Goal: Task Accomplishment & Management: Complete application form

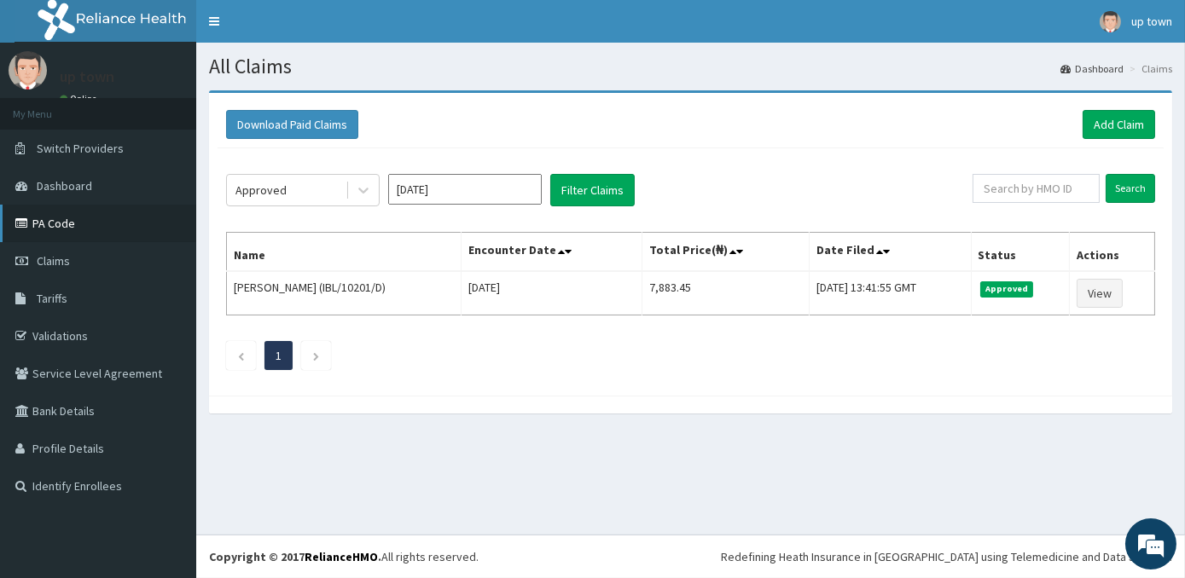
click at [70, 218] on link "PA Code" at bounding box center [98, 224] width 196 height 38
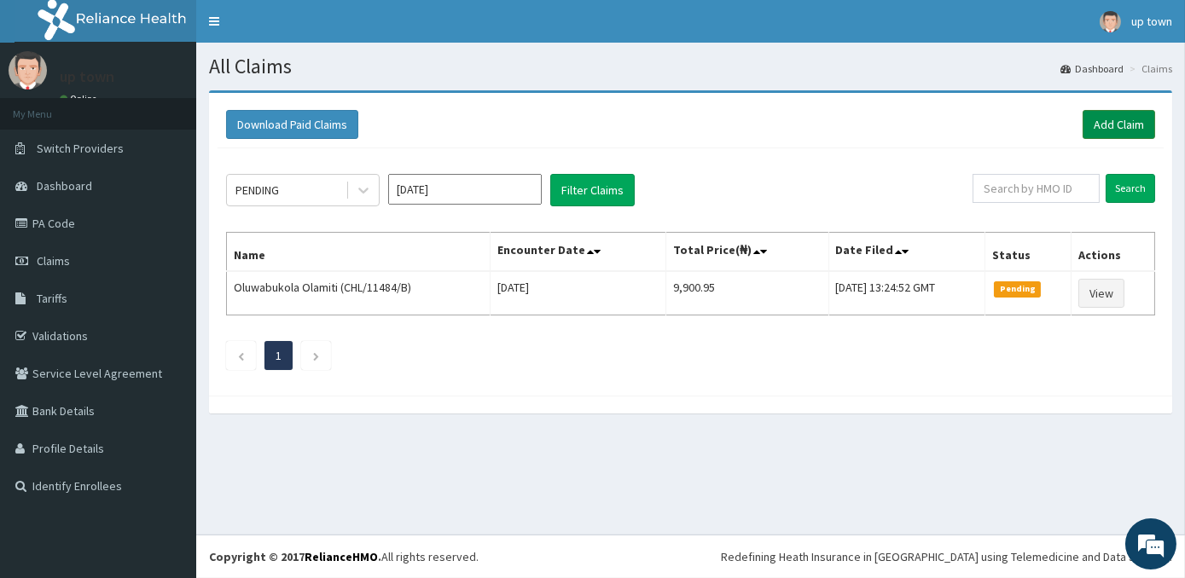
click at [1121, 127] on link "Add Claim" at bounding box center [1119, 124] width 73 height 29
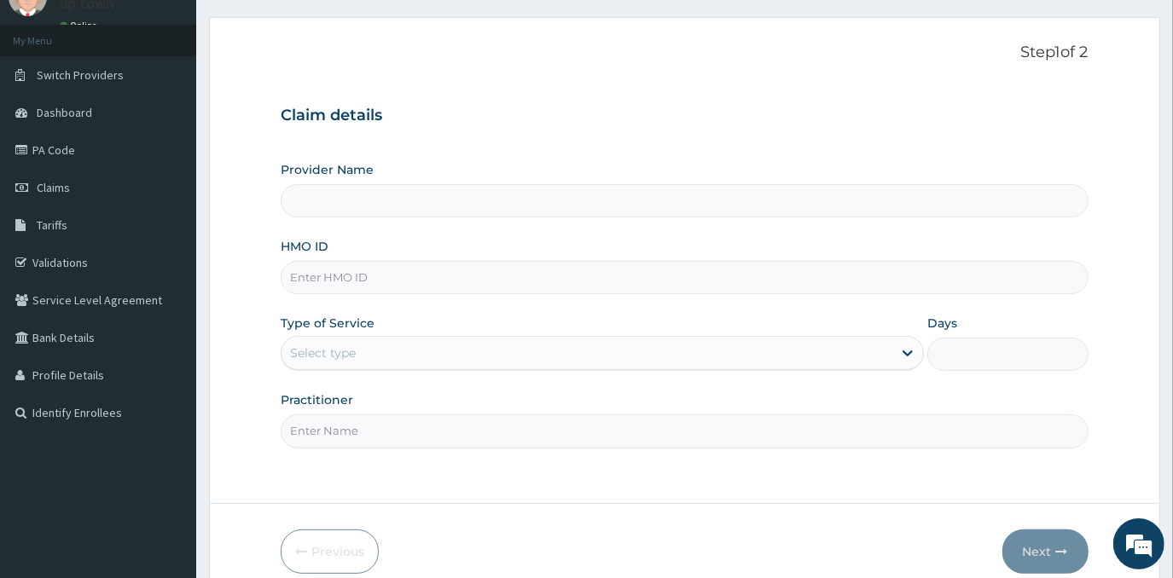
scroll to position [150, 0]
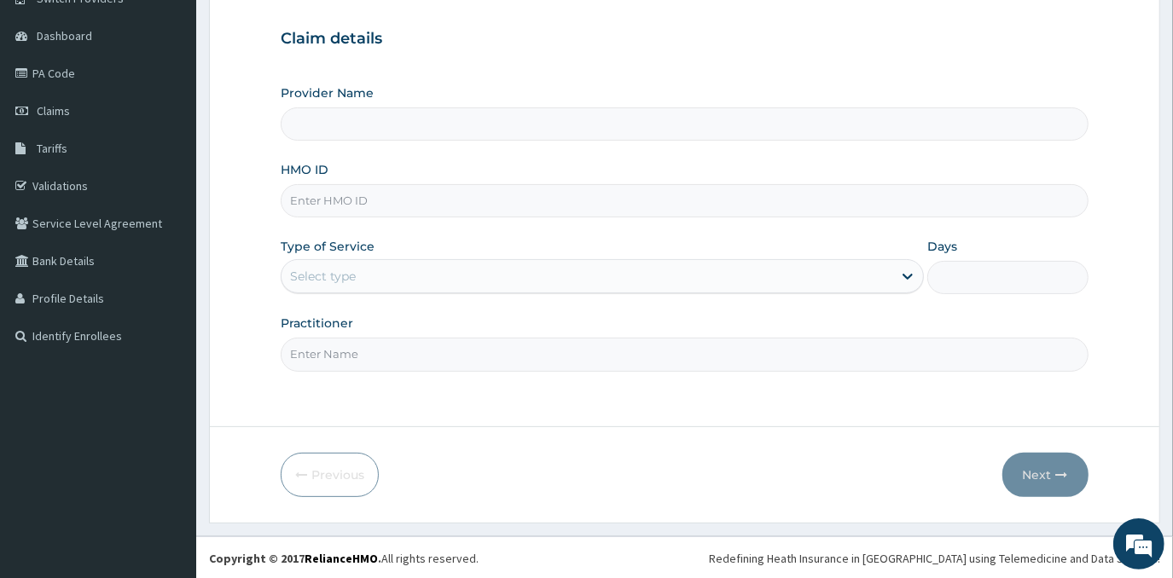
type input "UPTOWN MEDICAL CENTRE"
click at [61, 73] on link "PA Code" at bounding box center [98, 74] width 196 height 38
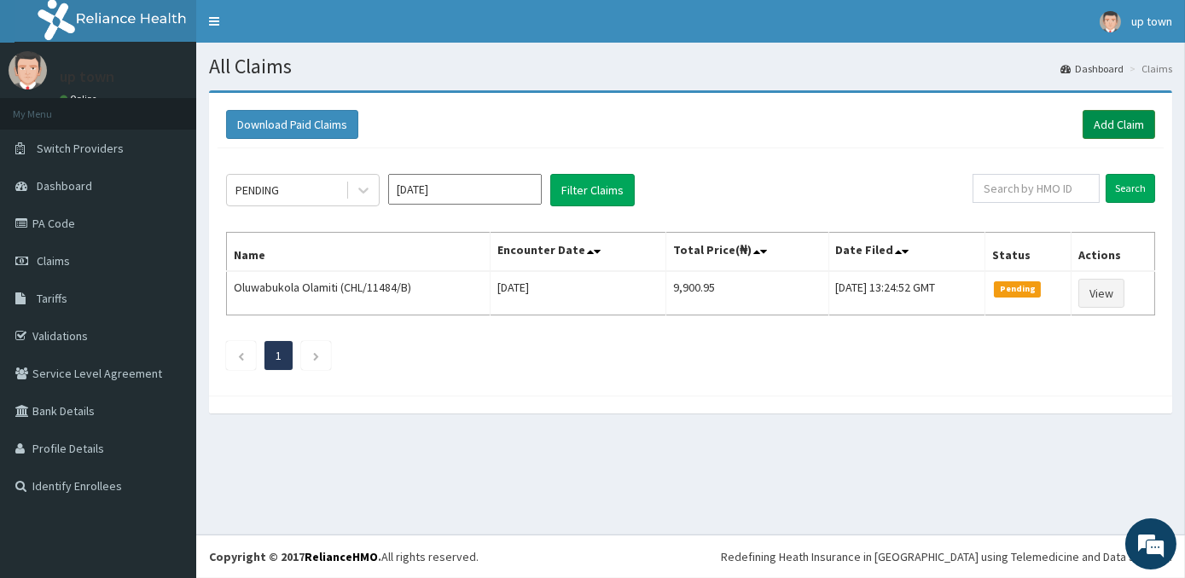
click at [1103, 119] on link "Add Claim" at bounding box center [1119, 124] width 73 height 29
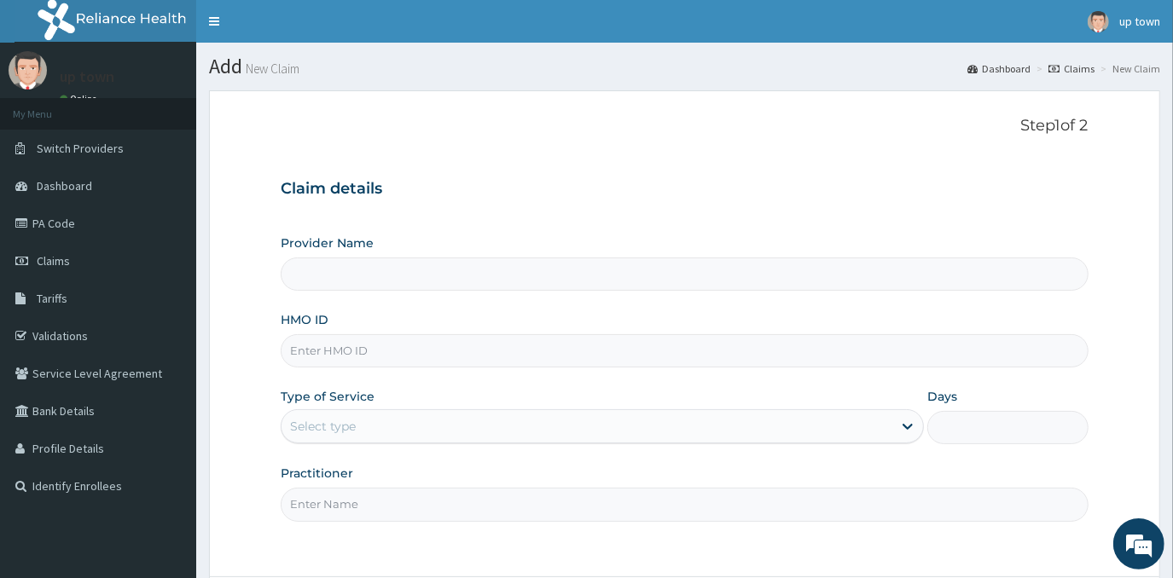
type input "[GEOGRAPHIC_DATA]"
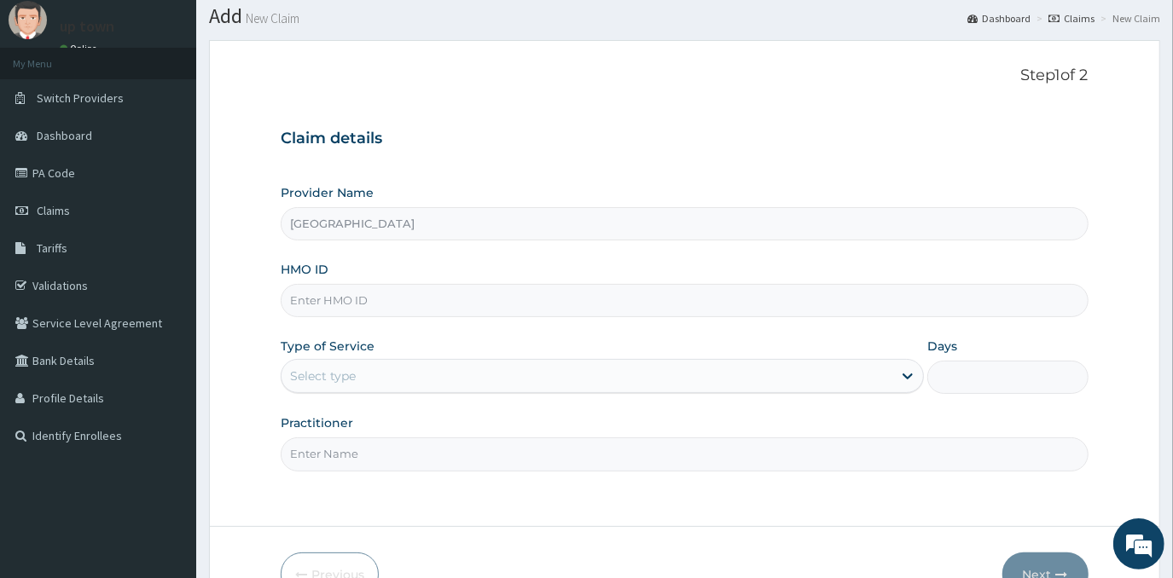
scroll to position [77, 0]
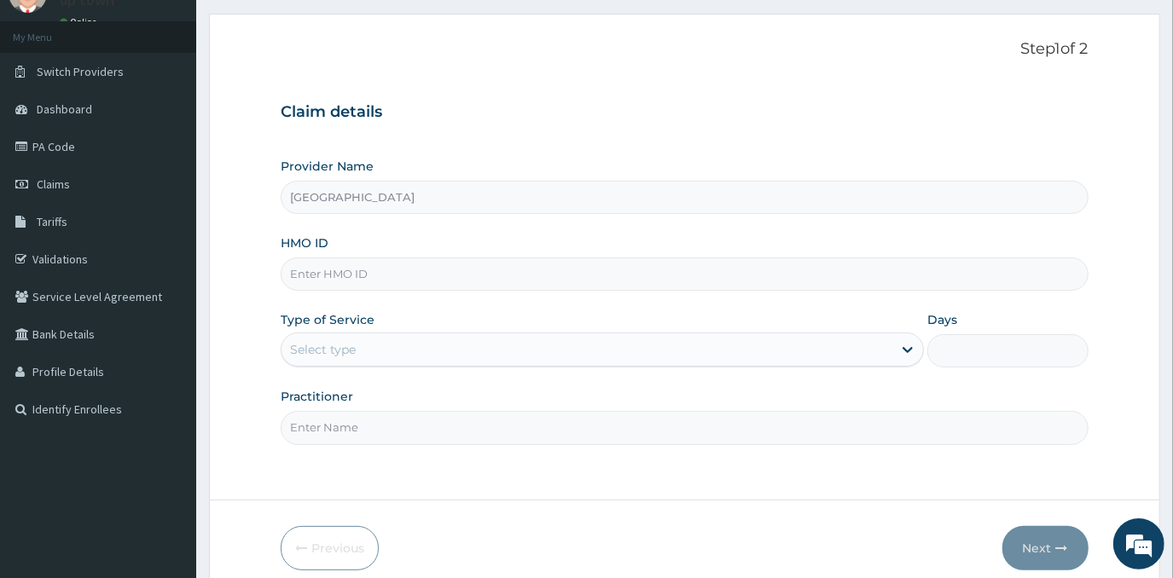
click at [448, 270] on input "HMO ID" at bounding box center [684, 274] width 807 height 33
type input "BTG/10008/A"
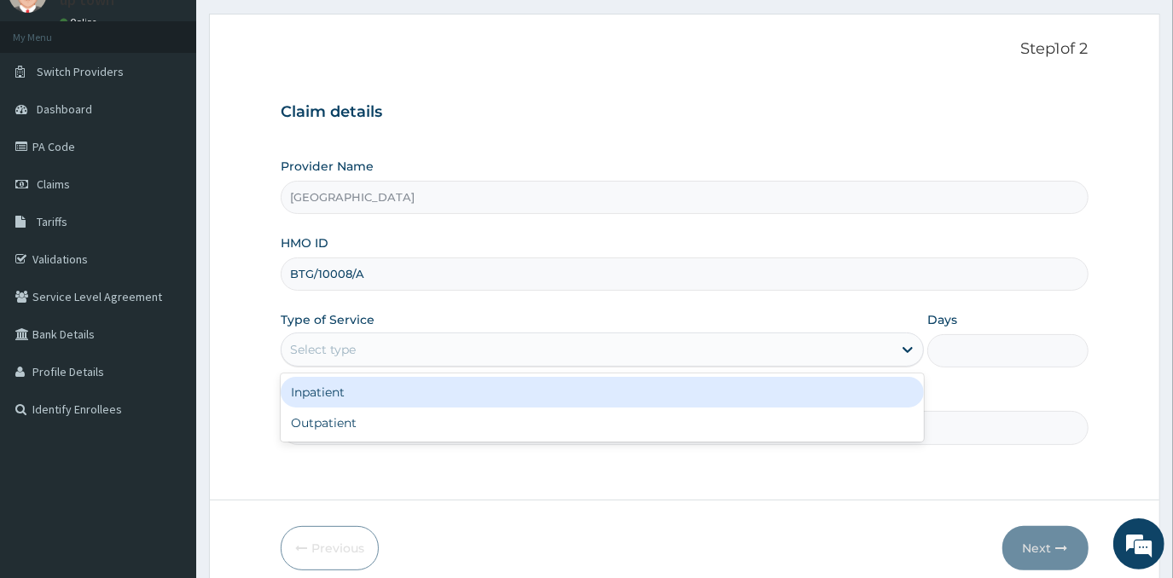
click at [425, 352] on div "Select type" at bounding box center [587, 349] width 611 height 27
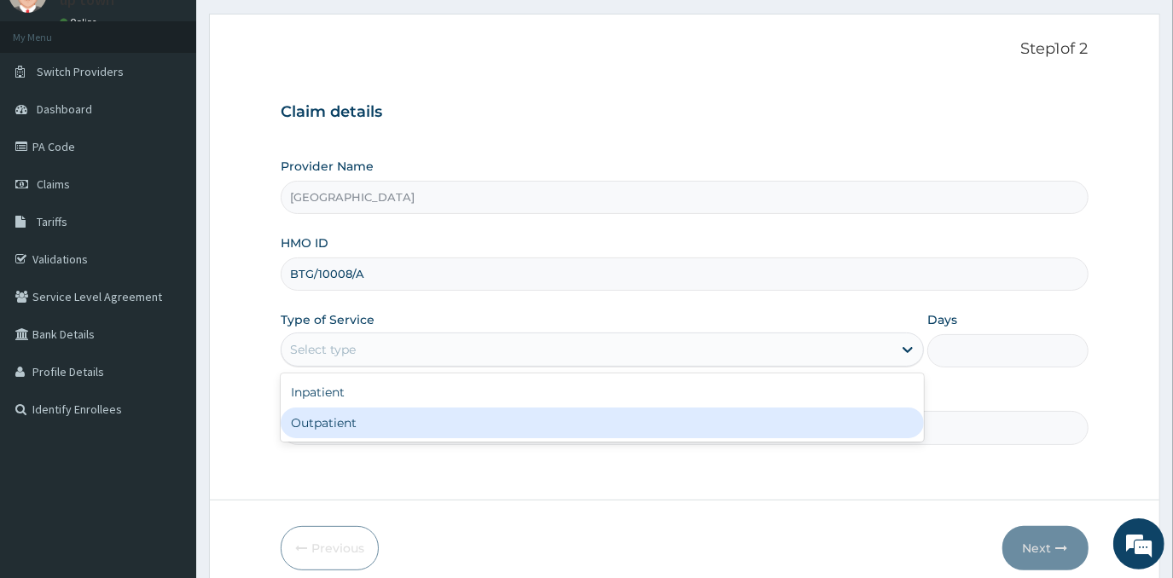
click at [437, 430] on div "Outpatient" at bounding box center [602, 423] width 643 height 31
type input "1"
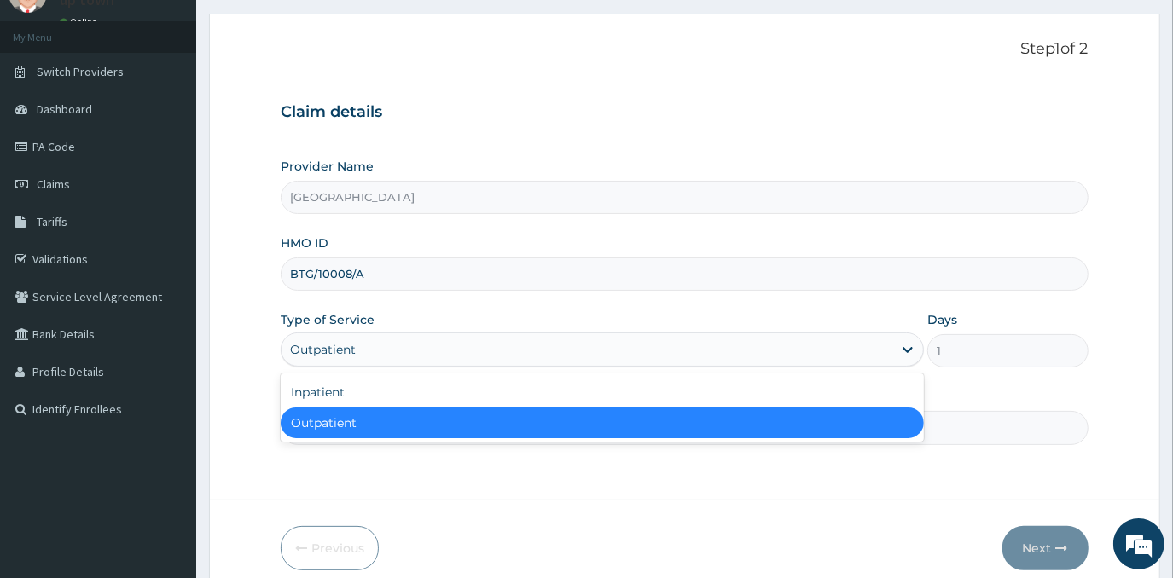
click at [451, 358] on div "Outpatient" at bounding box center [587, 349] width 611 height 27
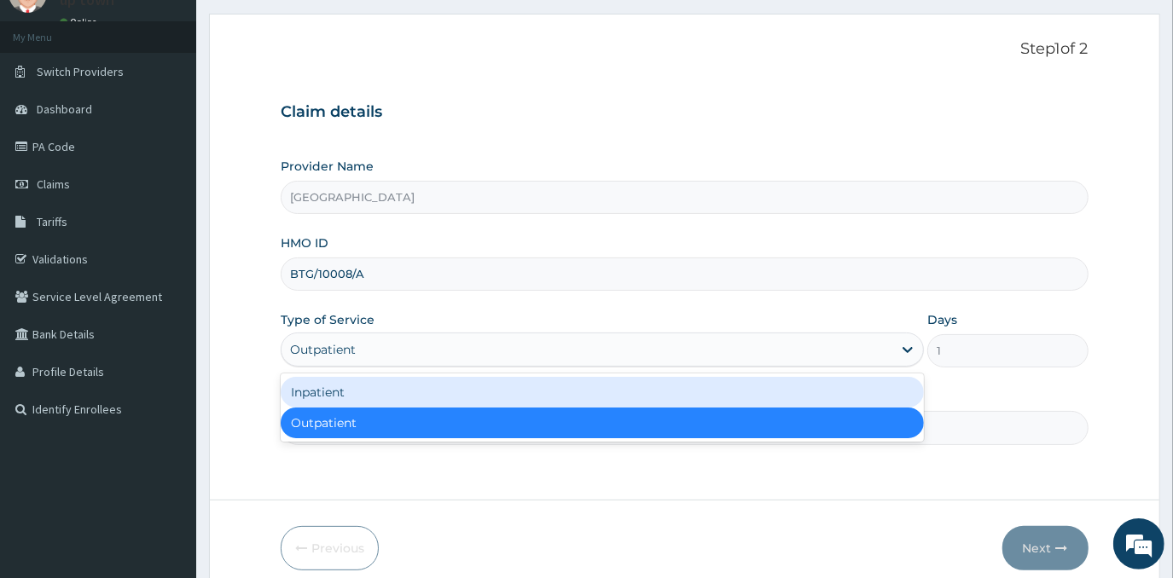
click at [433, 388] on div "Inpatient" at bounding box center [602, 392] width 643 height 31
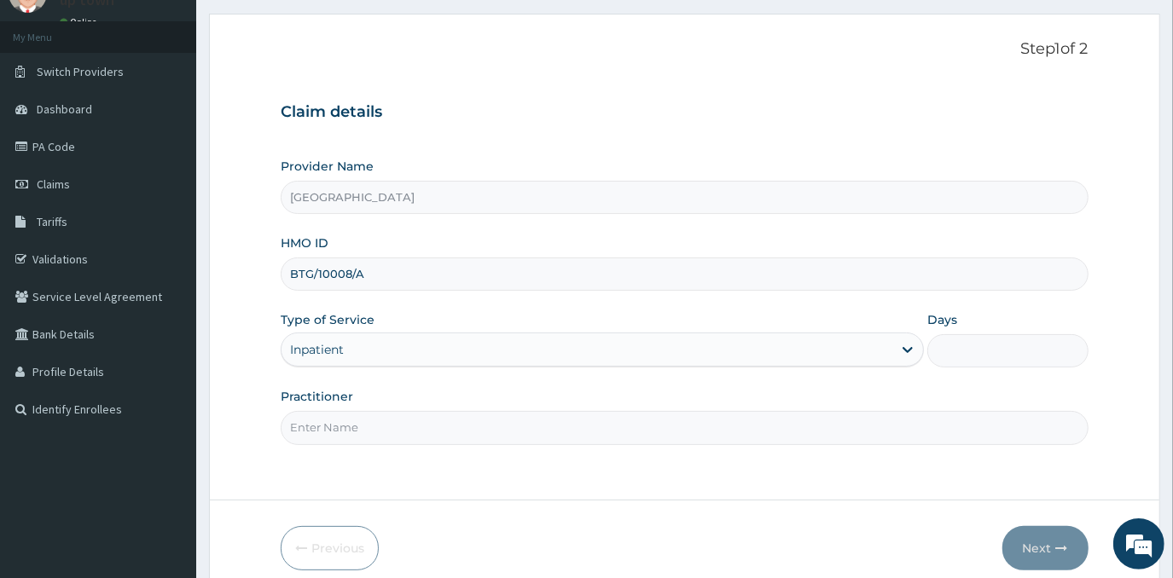
click at [437, 435] on input "Practitioner" at bounding box center [684, 427] width 807 height 33
type input "DR EMMANUEL N. OHIAERI"
click at [965, 348] on input "Days" at bounding box center [1007, 350] width 160 height 33
type input "2"
click at [1033, 553] on button "Next" at bounding box center [1046, 548] width 86 height 44
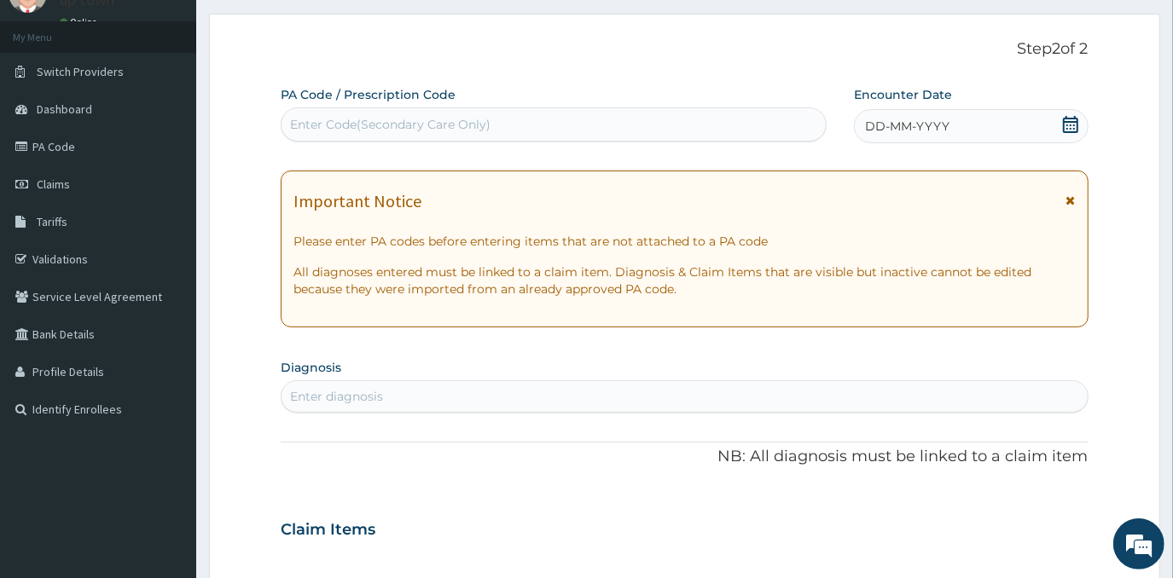
click at [720, 125] on div "Enter Code(Secondary Care Only)" at bounding box center [554, 124] width 544 height 27
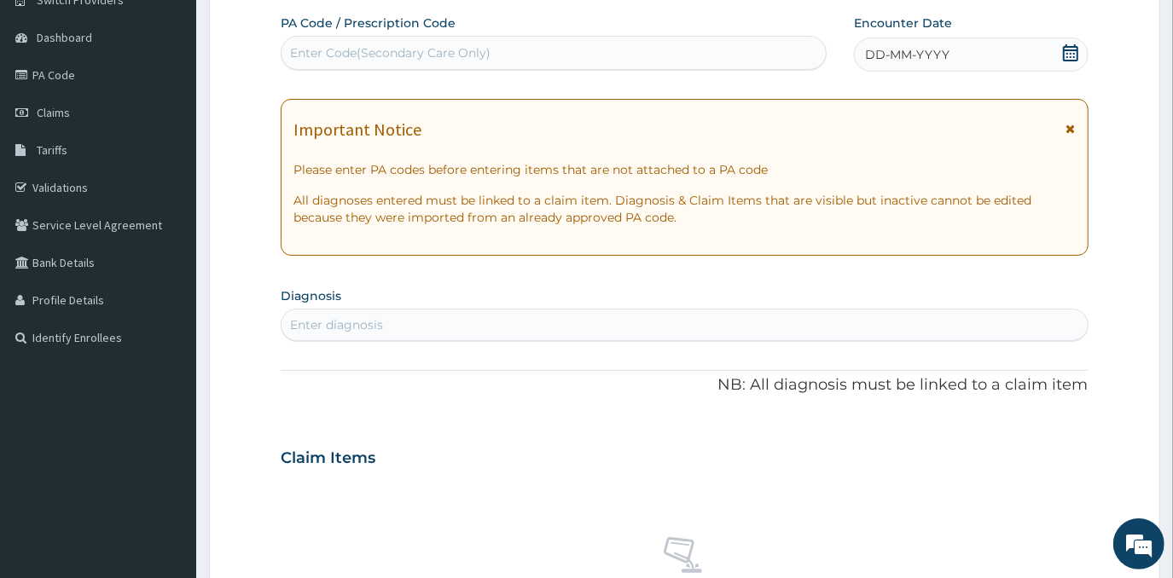
scroll to position [154, 0]
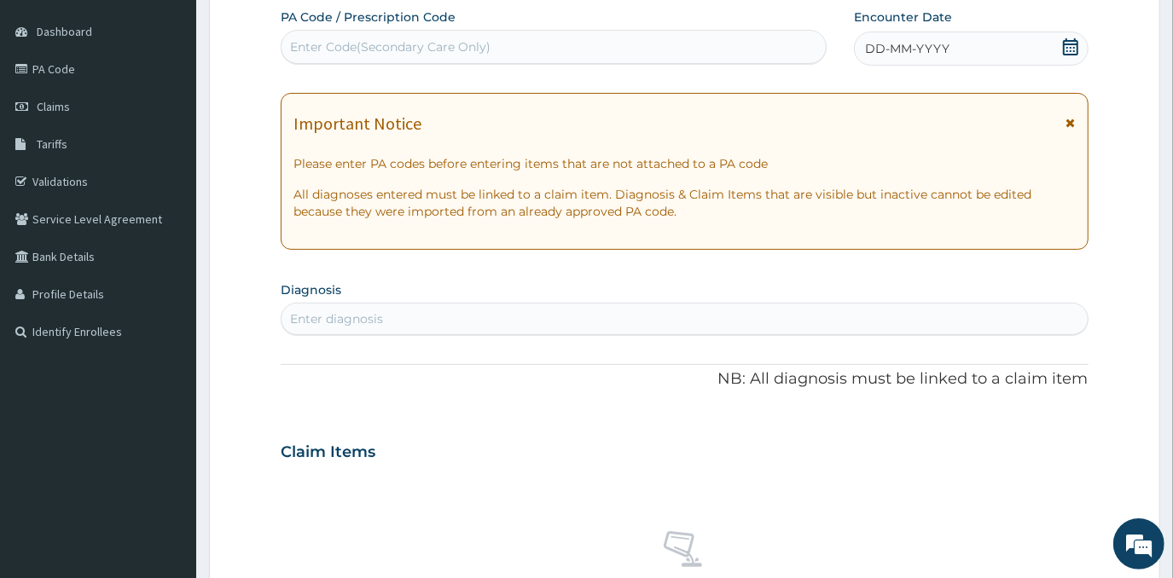
drag, startPoint x: 715, startPoint y: 37, endPoint x: 539, endPoint y: 27, distance: 176.0
click at [539, 27] on div "PA Code / Prescription Code Enter Code(Secondary Care Only)" at bounding box center [554, 36] width 546 height 55
drag, startPoint x: 537, startPoint y: 47, endPoint x: 468, endPoint y: 46, distance: 68.3
click at [468, 46] on div "Enter Code(Secondary Care Only)" at bounding box center [390, 46] width 201 height 17
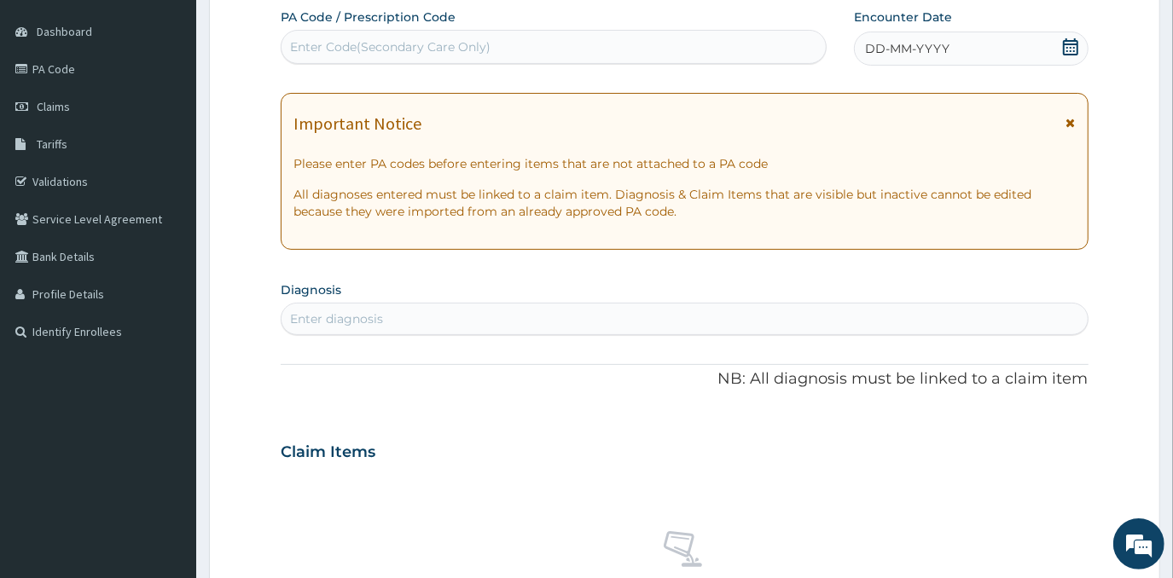
click at [468, 46] on div "Enter Code(Secondary Care Only)" at bounding box center [390, 46] width 201 height 17
drag, startPoint x: 427, startPoint y: 42, endPoint x: 52, endPoint y: 67, distance: 376.2
click at [52, 67] on link "PA Code" at bounding box center [98, 69] width 196 height 38
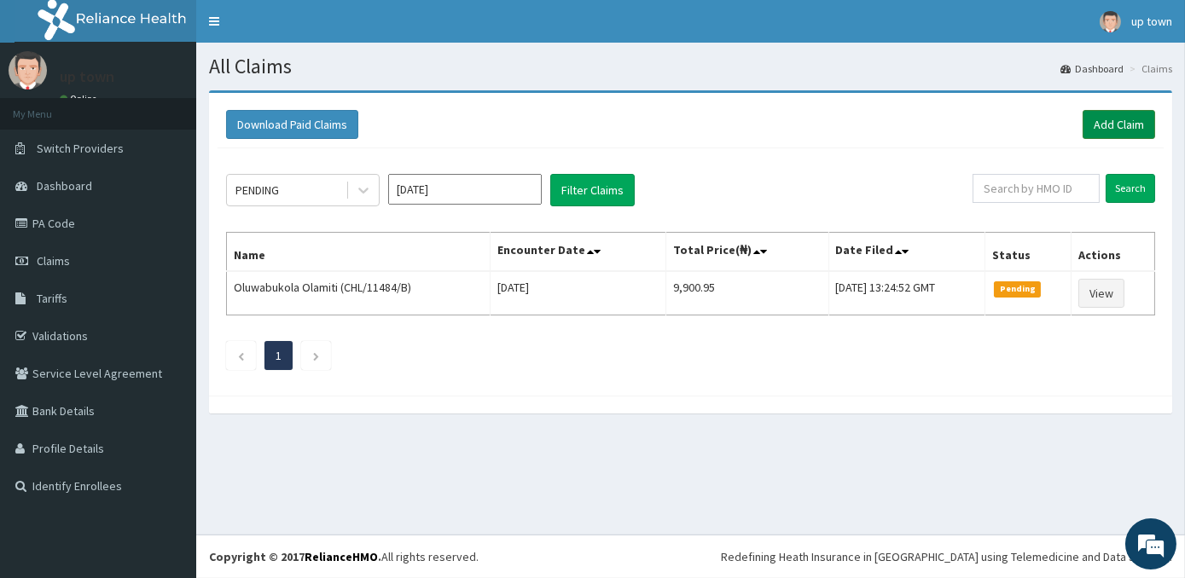
click at [1136, 119] on link "Add Claim" at bounding box center [1119, 124] width 73 height 29
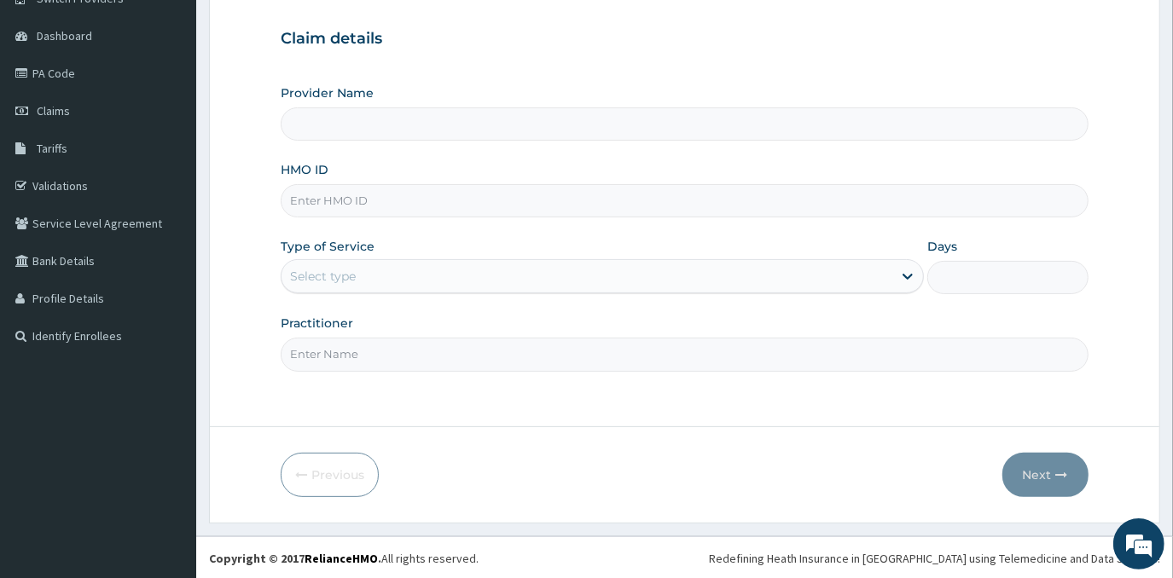
click at [526, 208] on input "HMO ID" at bounding box center [684, 200] width 807 height 33
type input "[GEOGRAPHIC_DATA]"
type input "BTG/10008/A"
type input "2"
type input "DR EMMANUEL N. OHIAERI"
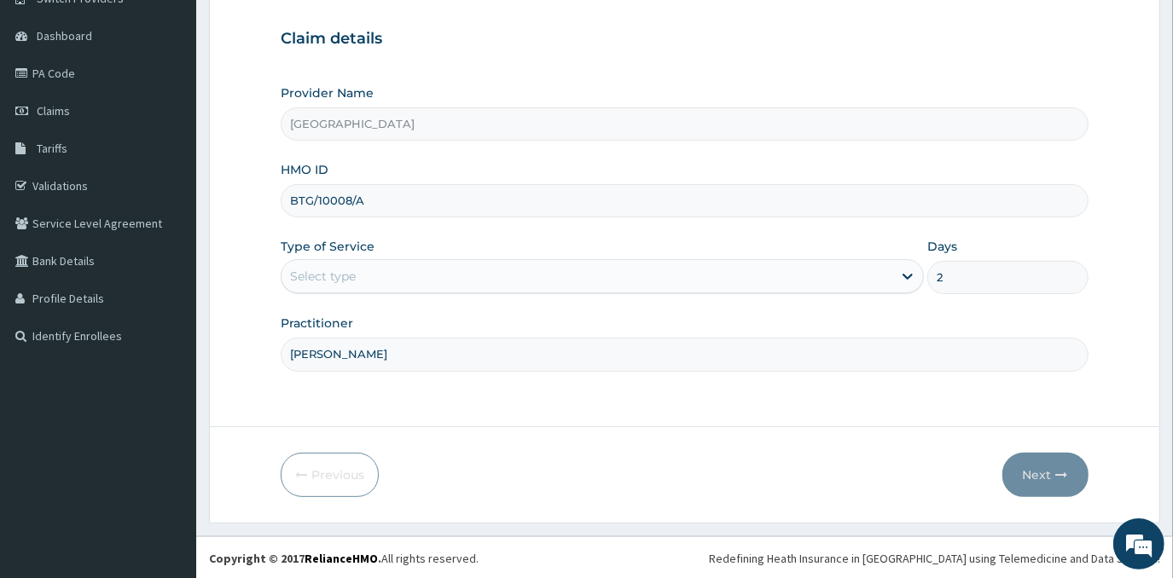
click at [665, 270] on div "Select type" at bounding box center [587, 276] width 611 height 27
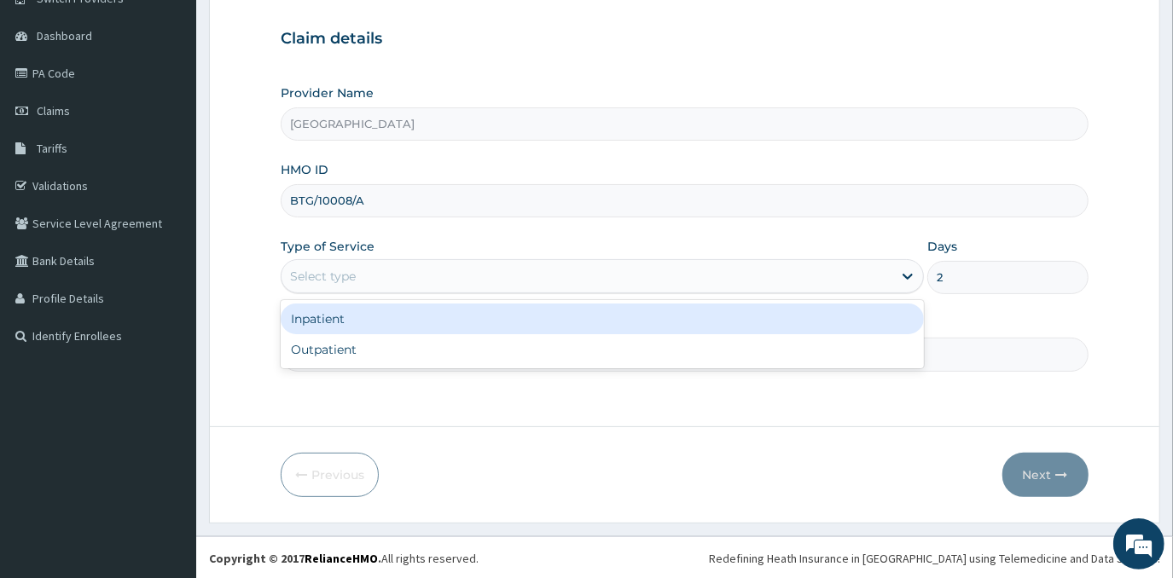
drag, startPoint x: 451, startPoint y: 314, endPoint x: 520, endPoint y: 340, distance: 74.0
click at [455, 315] on div "Inpatient" at bounding box center [602, 319] width 643 height 31
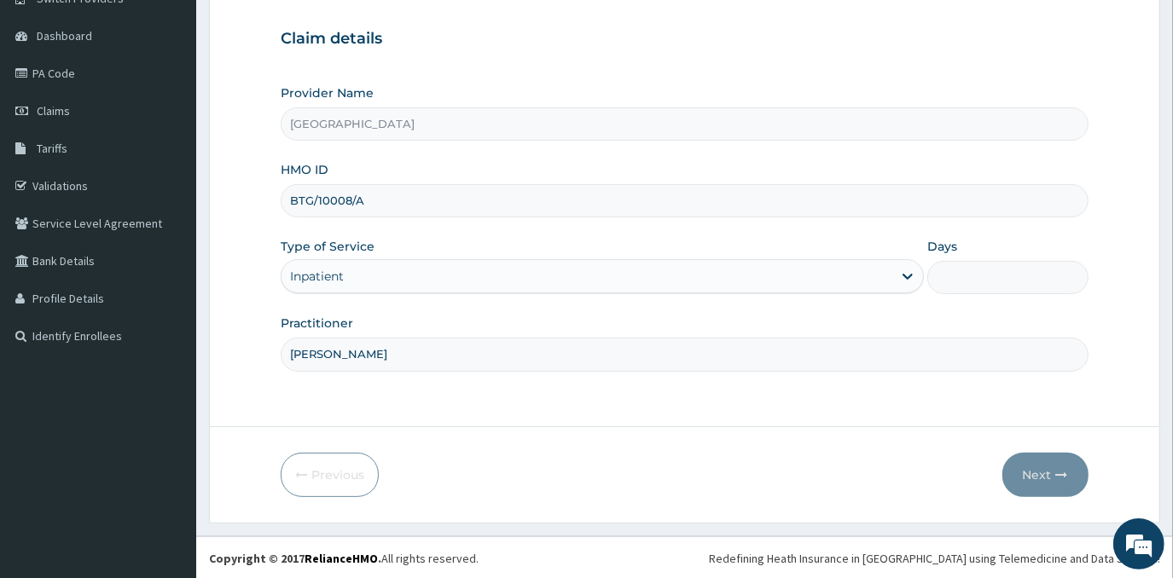
click at [983, 278] on input "Days" at bounding box center [1007, 277] width 160 height 33
type input "2"
click at [1030, 484] on button "Next" at bounding box center [1046, 475] width 86 height 44
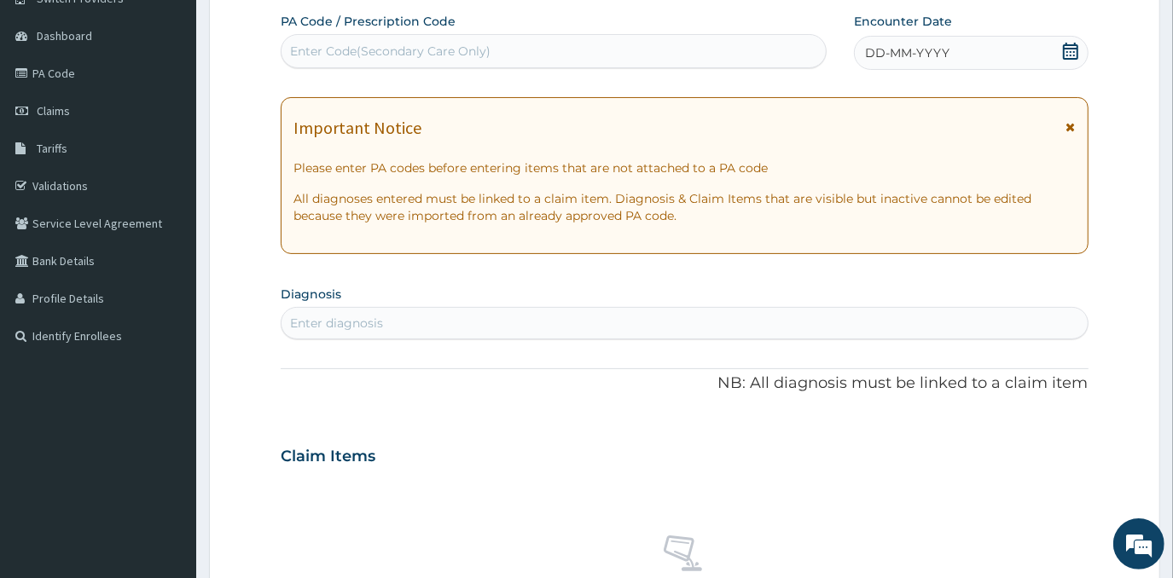
click at [478, 46] on div "Enter Code(Secondary Care Only)" at bounding box center [390, 51] width 201 height 17
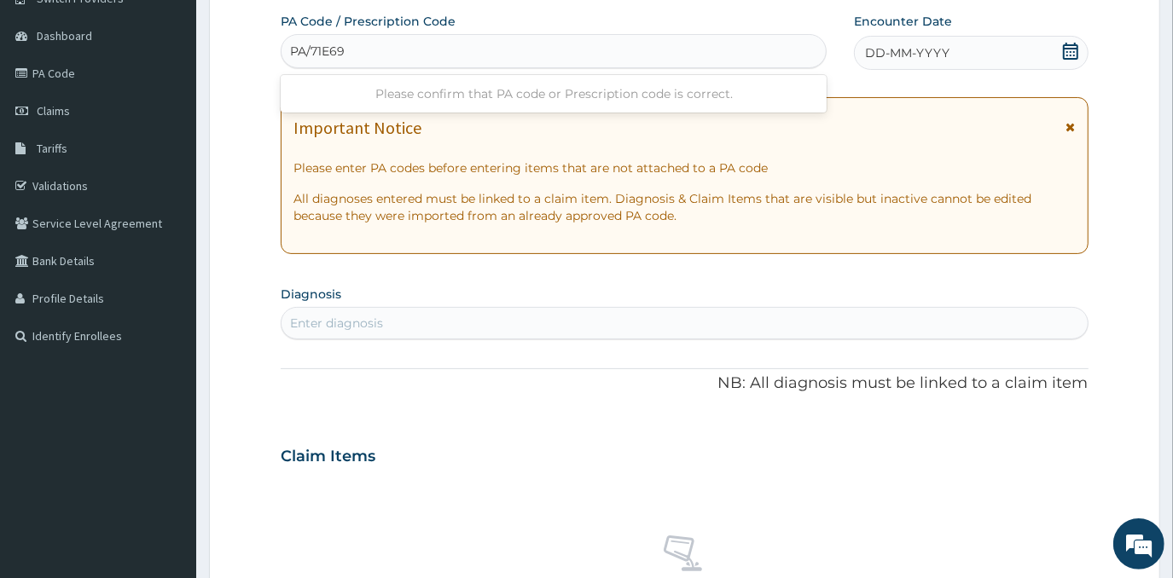
type input "PA/71E69E"
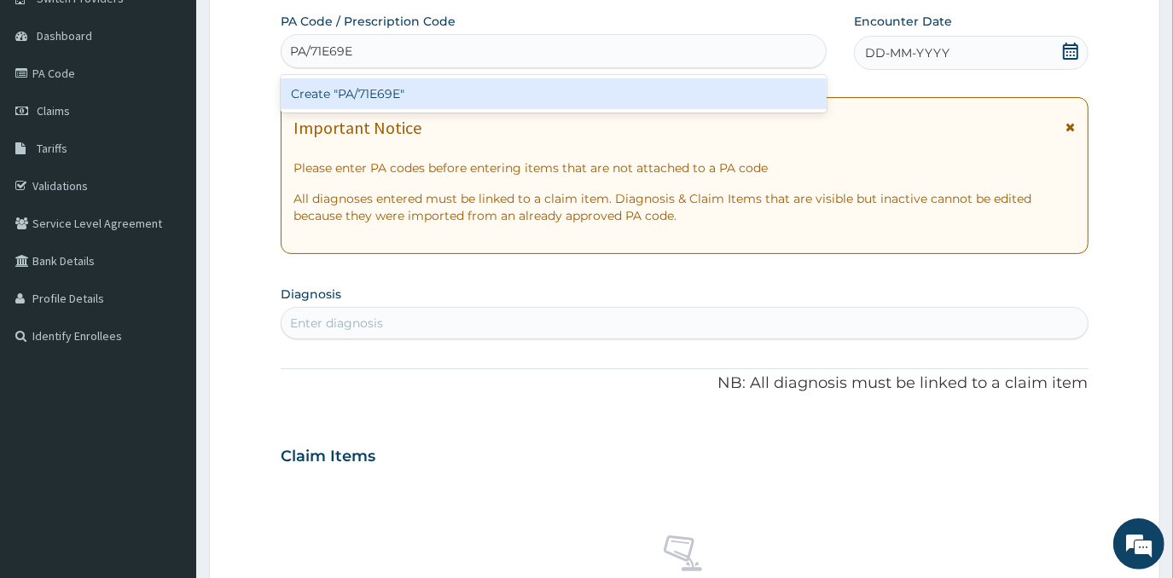
click at [654, 85] on div "Create "PA/71E69E"" at bounding box center [554, 93] width 546 height 31
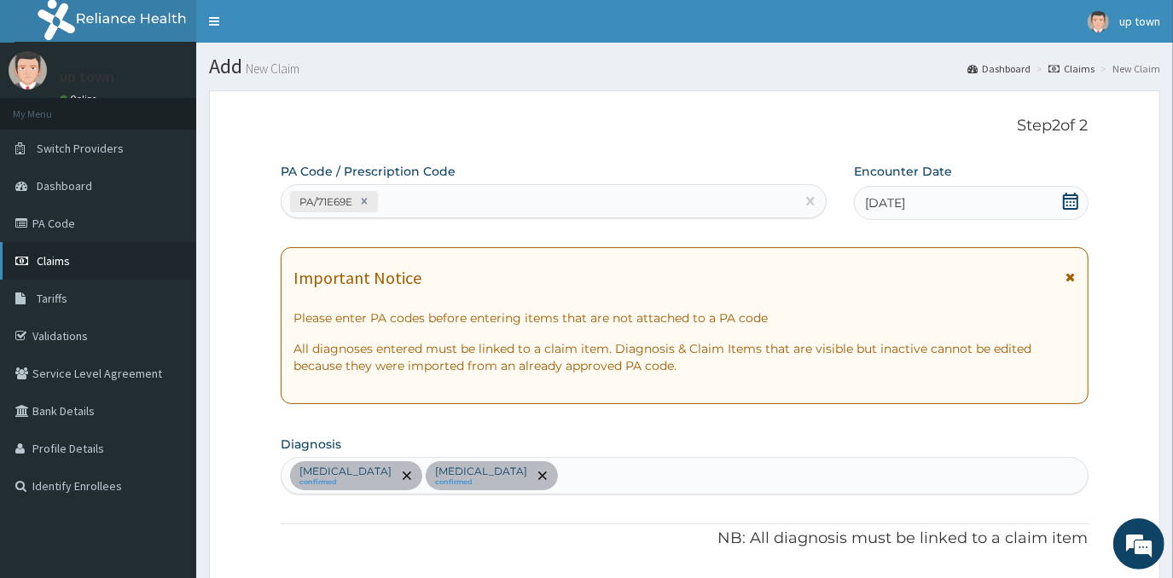
click at [59, 260] on span "Claims" at bounding box center [53, 260] width 33 height 15
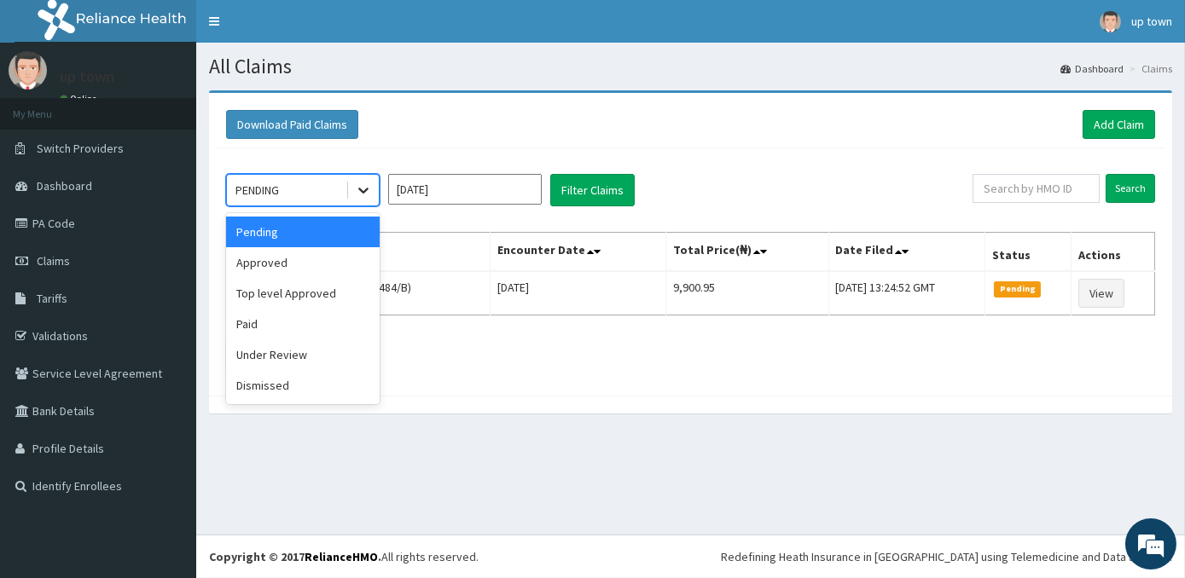
click at [358, 193] on icon at bounding box center [363, 190] width 17 height 17
click at [308, 357] on div "Under Review" at bounding box center [303, 355] width 154 height 31
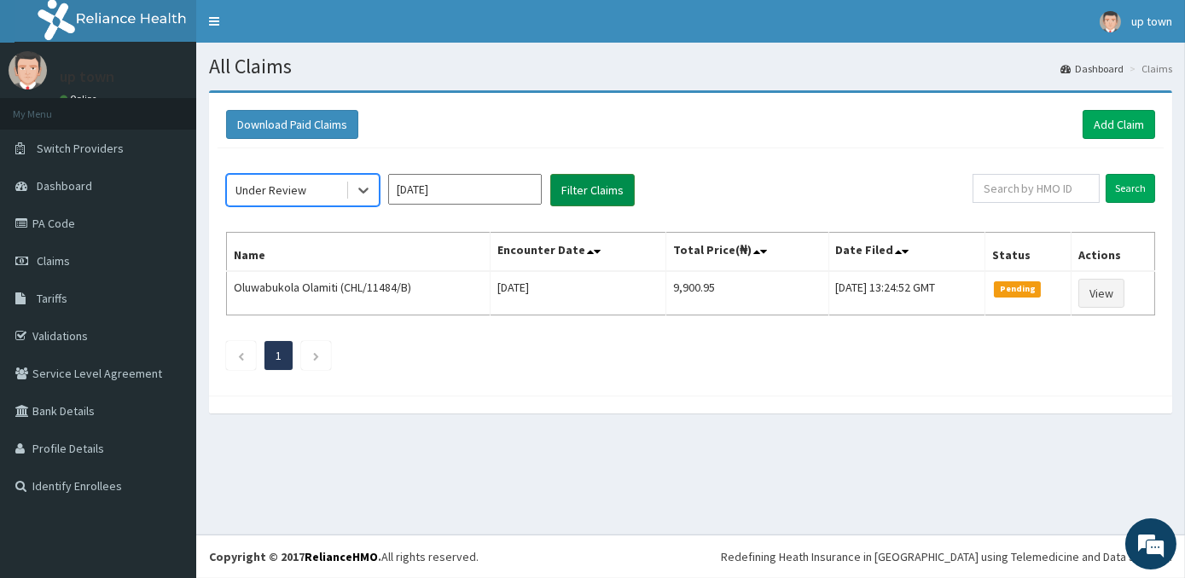
click at [570, 182] on button "Filter Claims" at bounding box center [592, 190] width 84 height 32
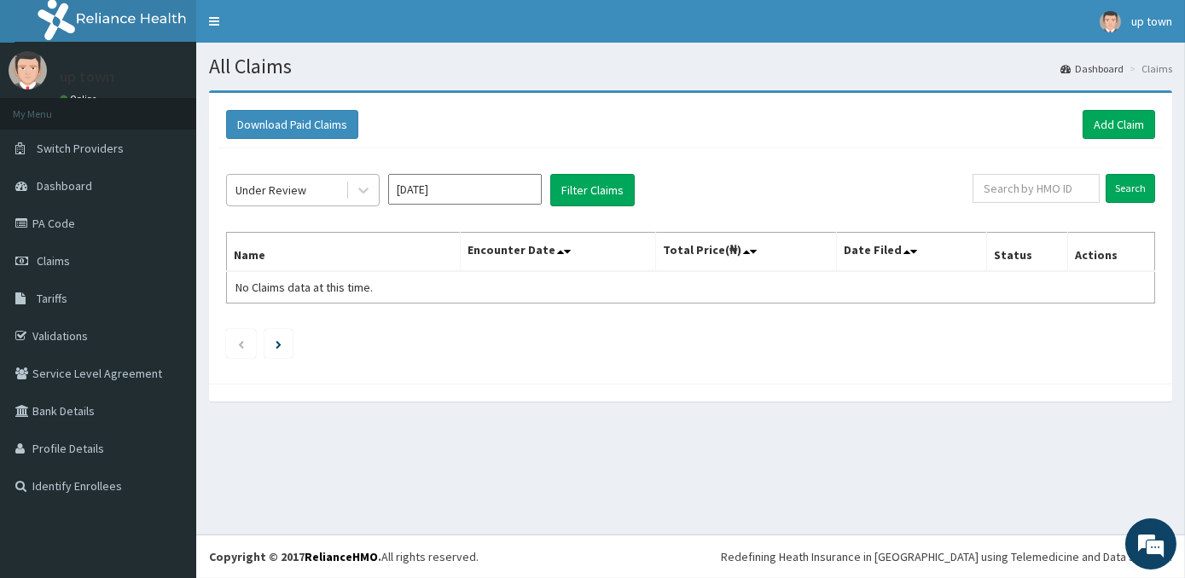
click at [309, 174] on div "Under Review" at bounding box center [303, 190] width 154 height 32
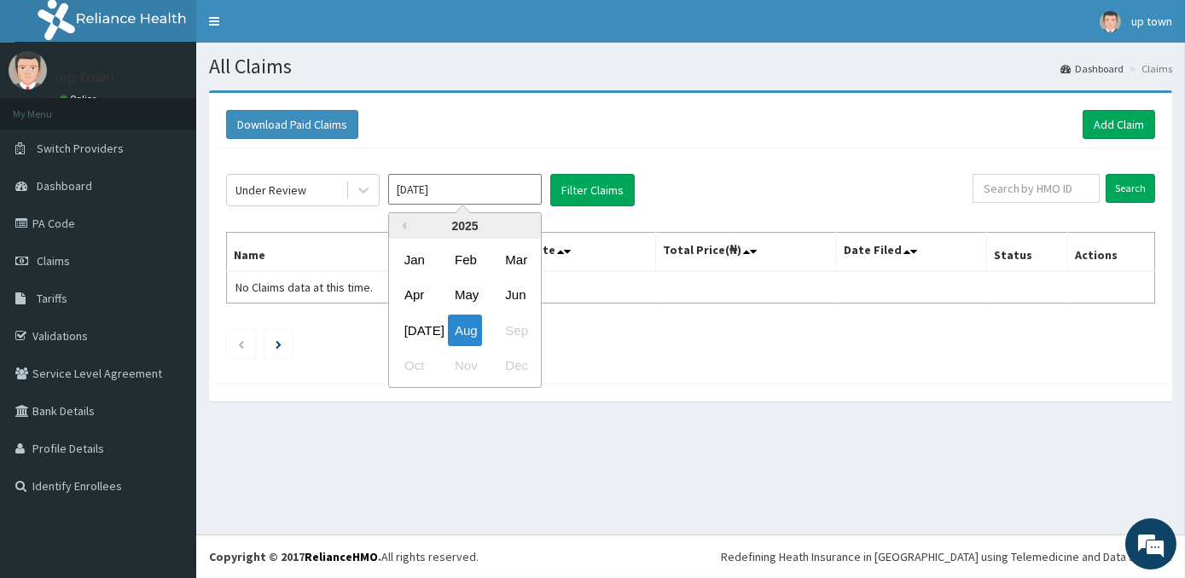
click at [502, 198] on input "Aug 2025" at bounding box center [465, 189] width 154 height 31
click at [416, 342] on div "Jul" at bounding box center [415, 331] width 34 height 32
drag, startPoint x: 488, startPoint y: 195, endPoint x: 480, endPoint y: 285, distance: 90.8
click at [490, 196] on input "Jun 2025" at bounding box center [465, 189] width 154 height 31
click at [471, 317] on div "Aug" at bounding box center [465, 331] width 34 height 32
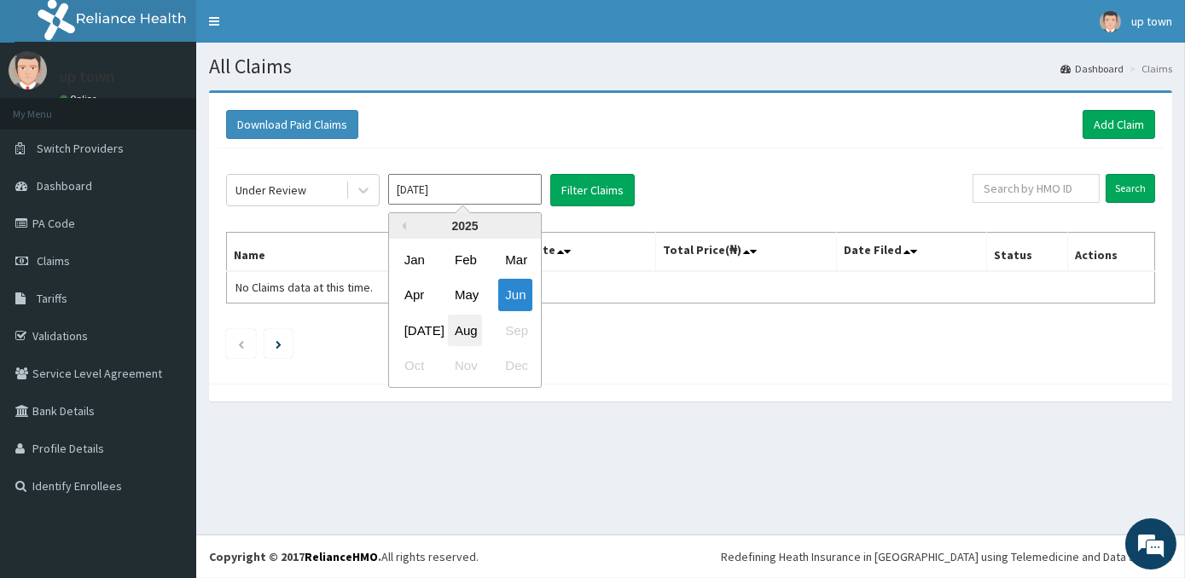
type input "Jul 2025"
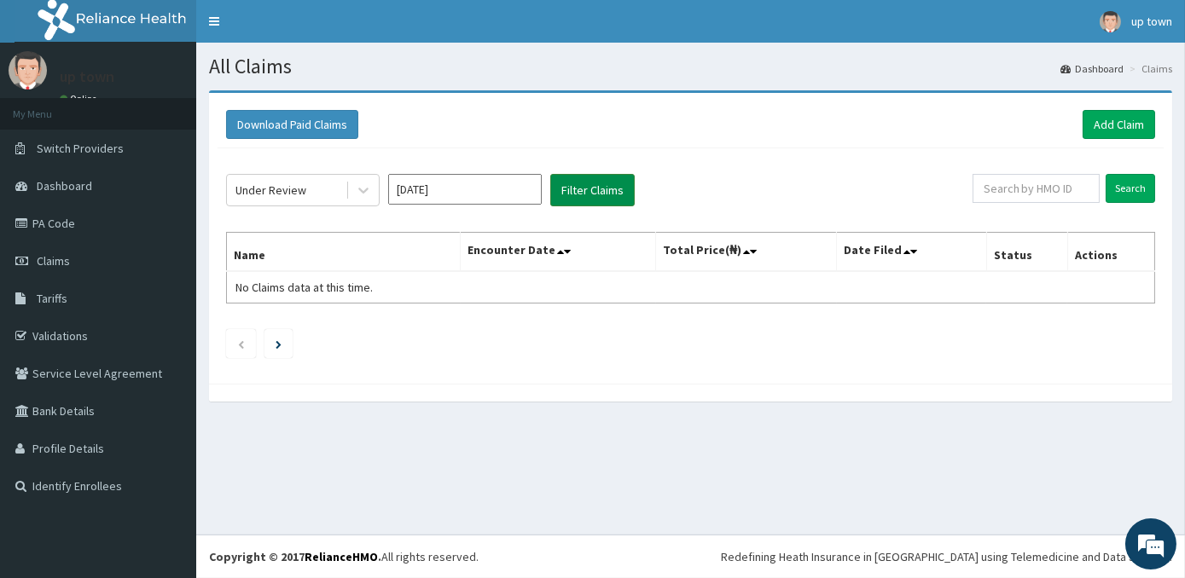
click at [565, 183] on button "Filter Claims" at bounding box center [592, 190] width 84 height 32
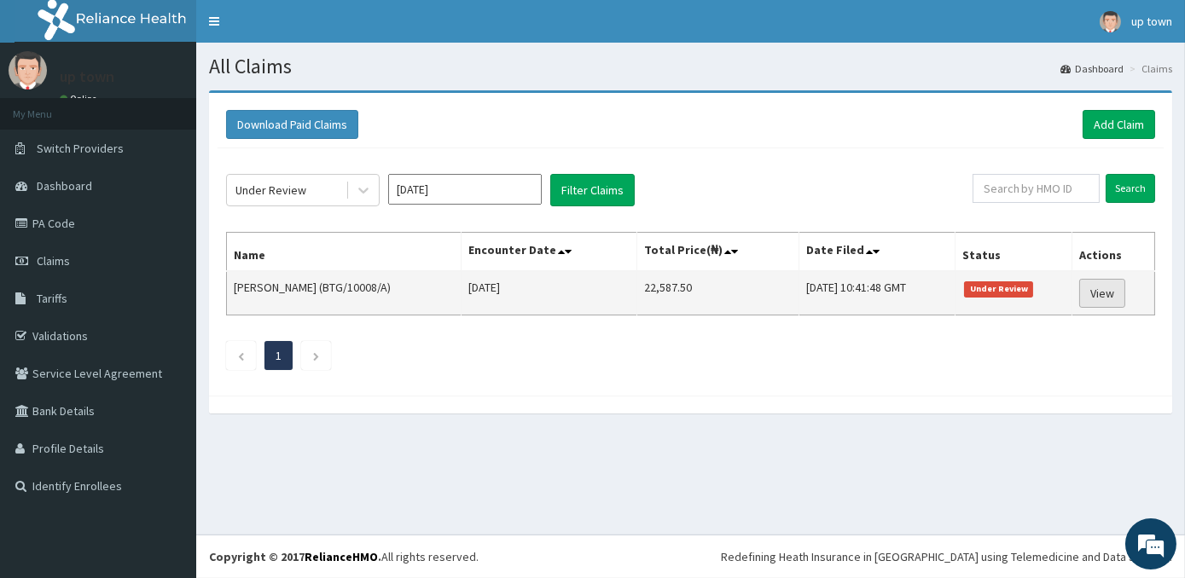
click at [1094, 293] on link "View" at bounding box center [1102, 293] width 46 height 29
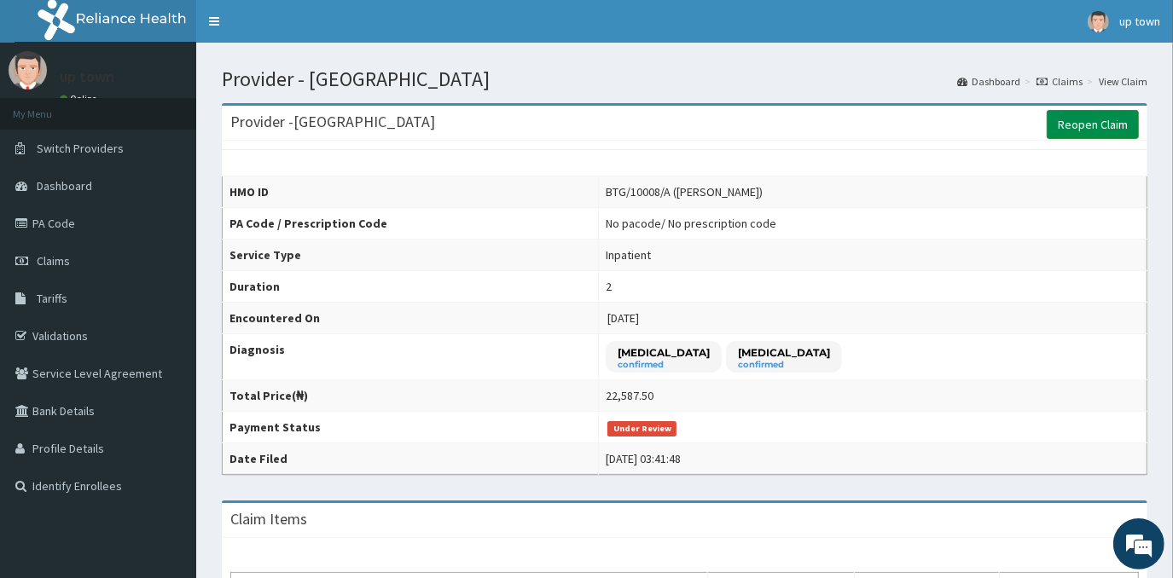
click at [1096, 128] on link "Reopen Claim" at bounding box center [1093, 124] width 92 height 29
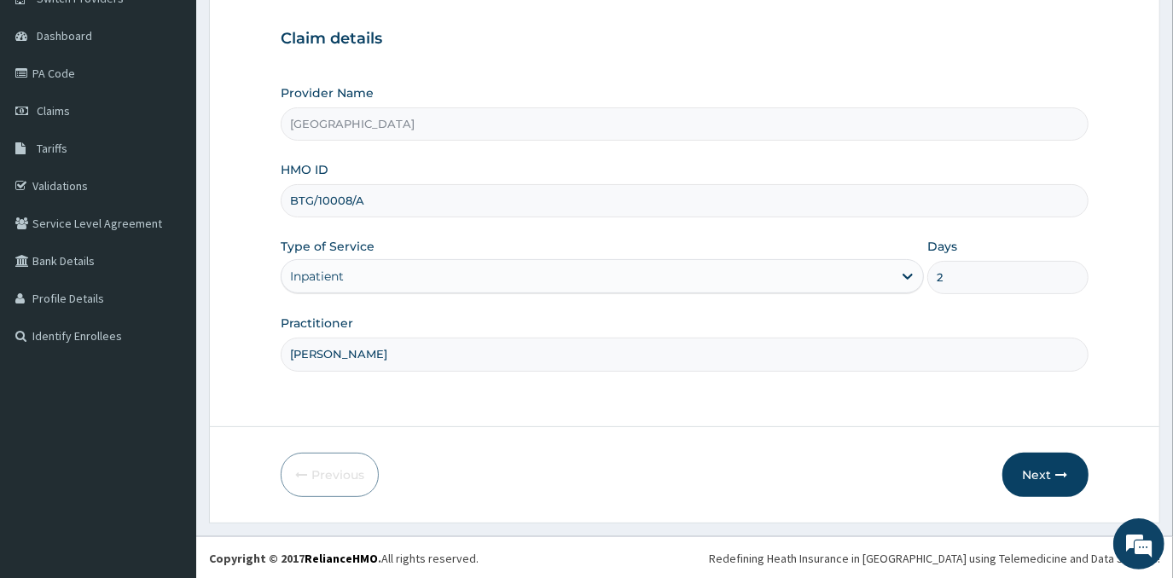
scroll to position [150, 0]
click at [1039, 476] on button "Next" at bounding box center [1046, 475] width 86 height 44
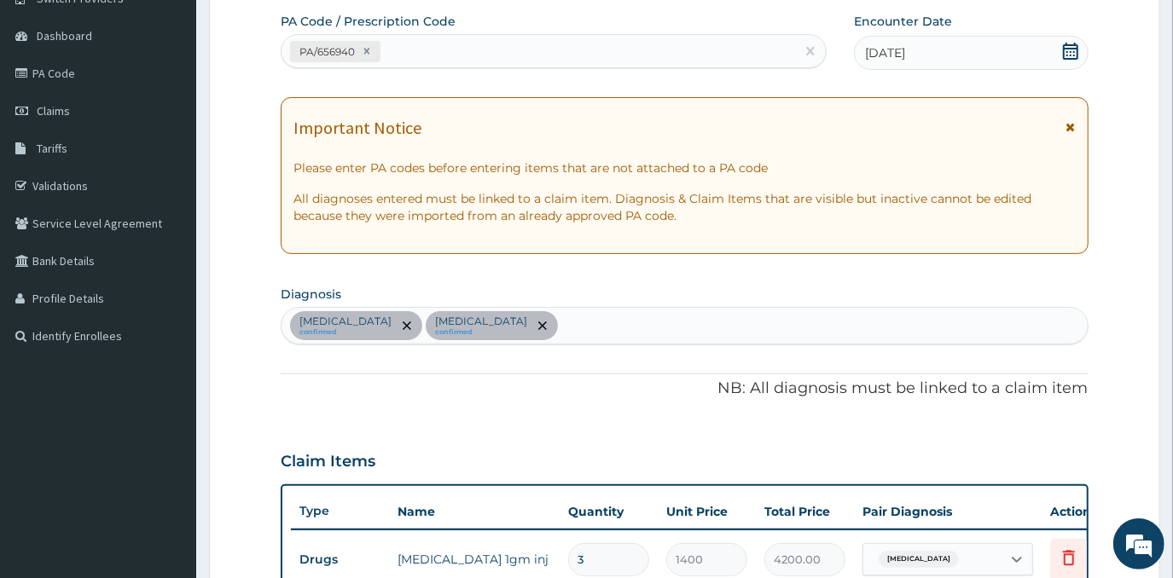
scroll to position [0, 0]
click at [567, 49] on div "PA/656940" at bounding box center [539, 52] width 514 height 28
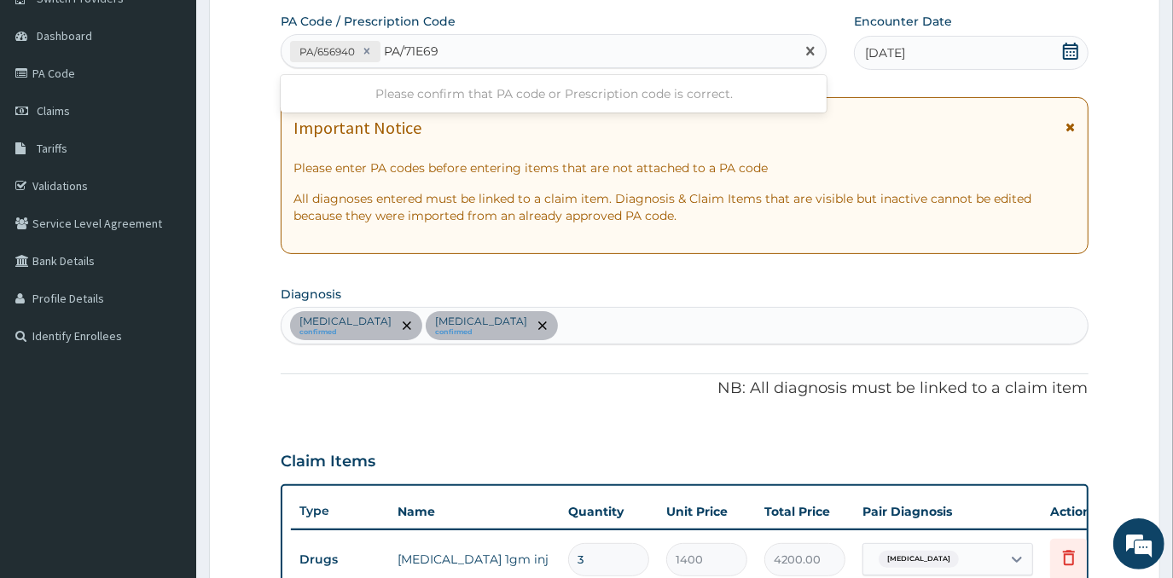
type input "PA/71E69E"
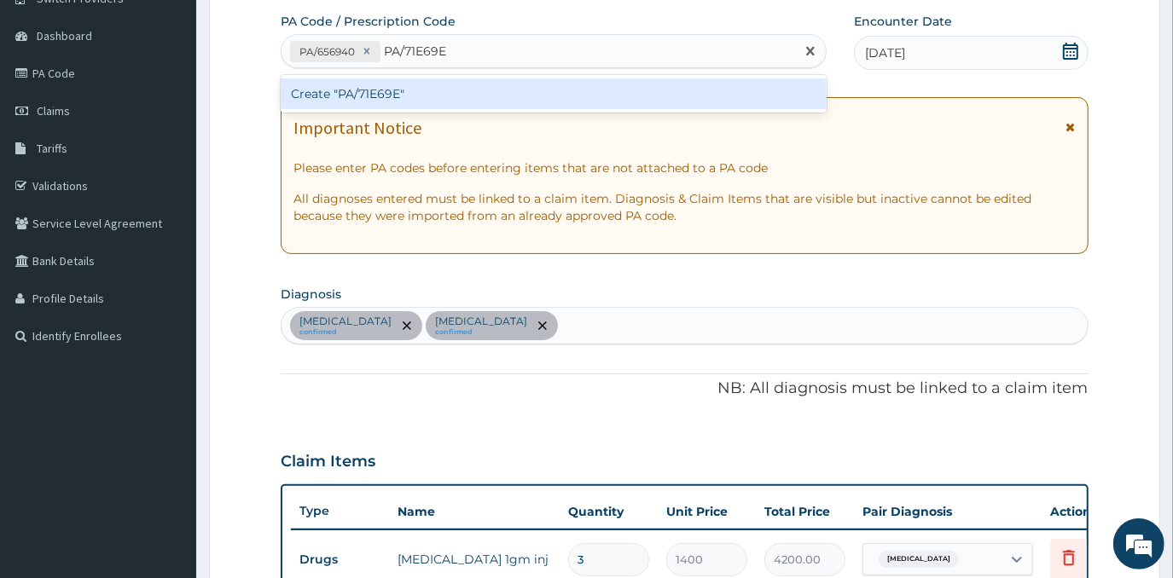
click at [555, 92] on div "Create "PA/71E69E"" at bounding box center [554, 93] width 546 height 31
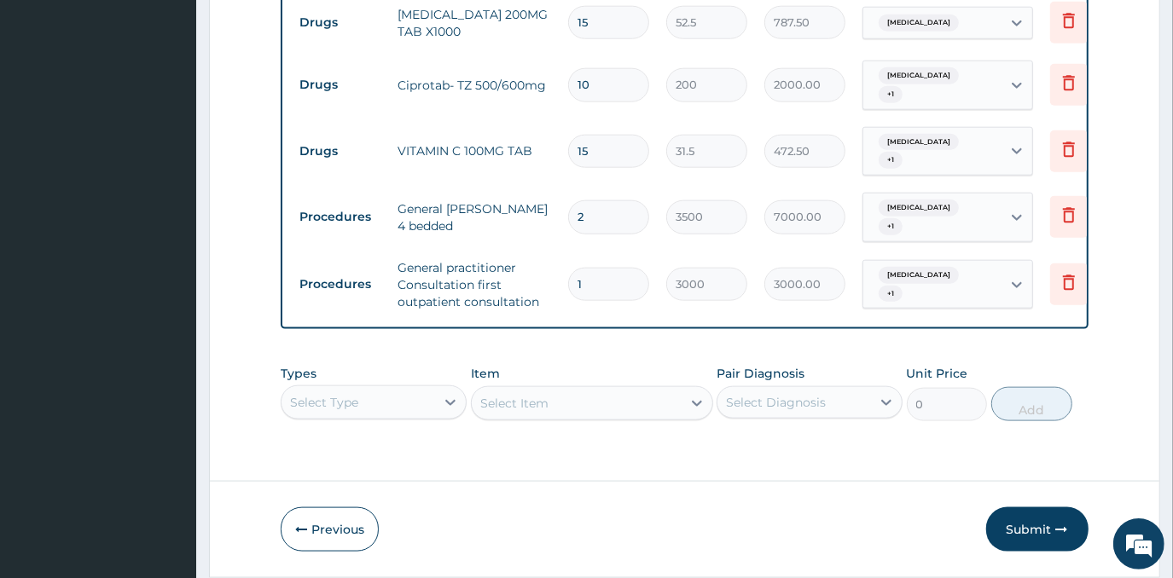
scroll to position [1323, 0]
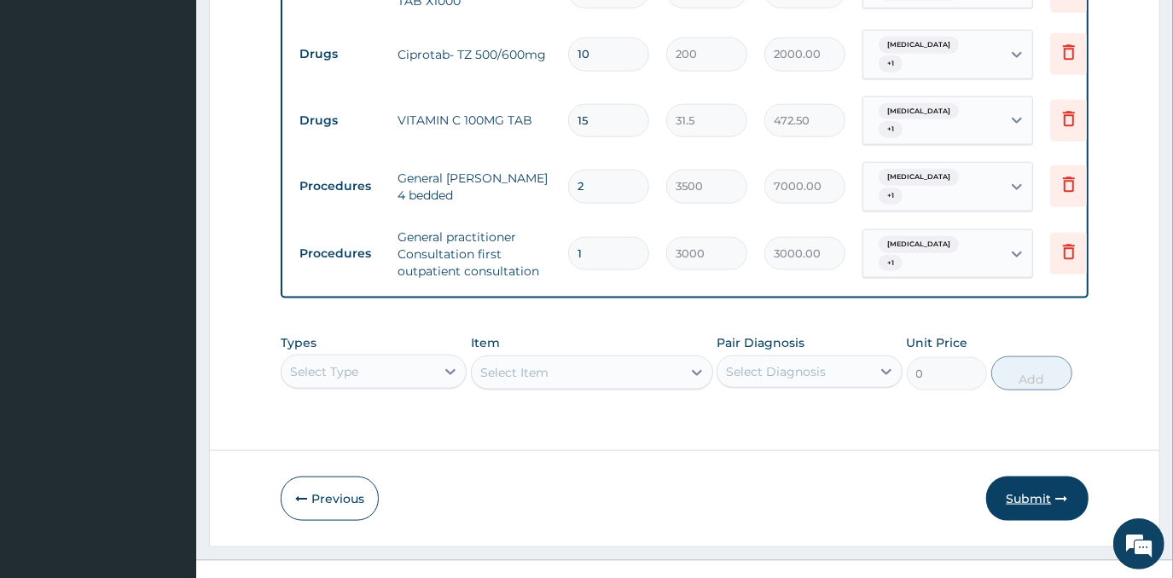
click at [1038, 477] on button "Submit" at bounding box center [1037, 499] width 102 height 44
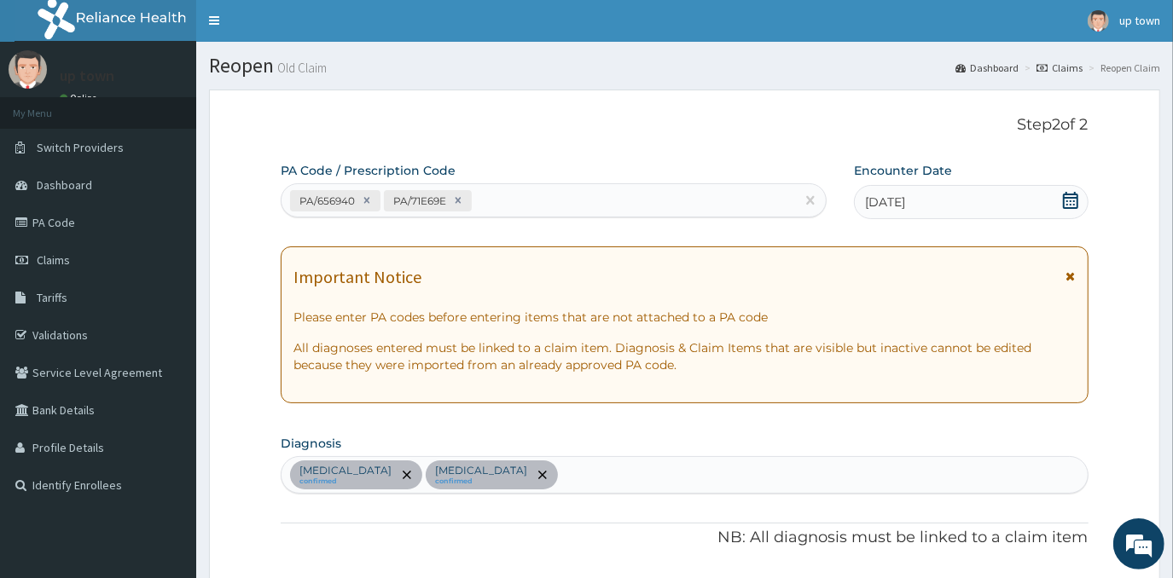
scroll to position [0, 0]
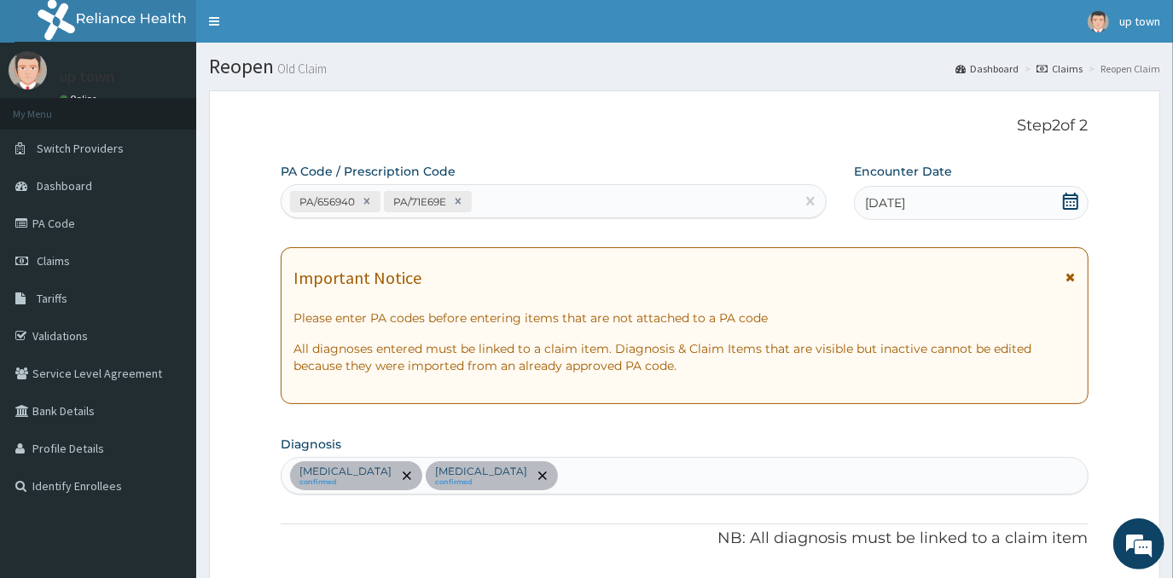
click at [1035, 201] on div "05-09-2025" at bounding box center [971, 203] width 234 height 34
click at [1069, 199] on icon at bounding box center [1070, 201] width 15 height 17
click at [459, 205] on icon at bounding box center [458, 201] width 12 height 12
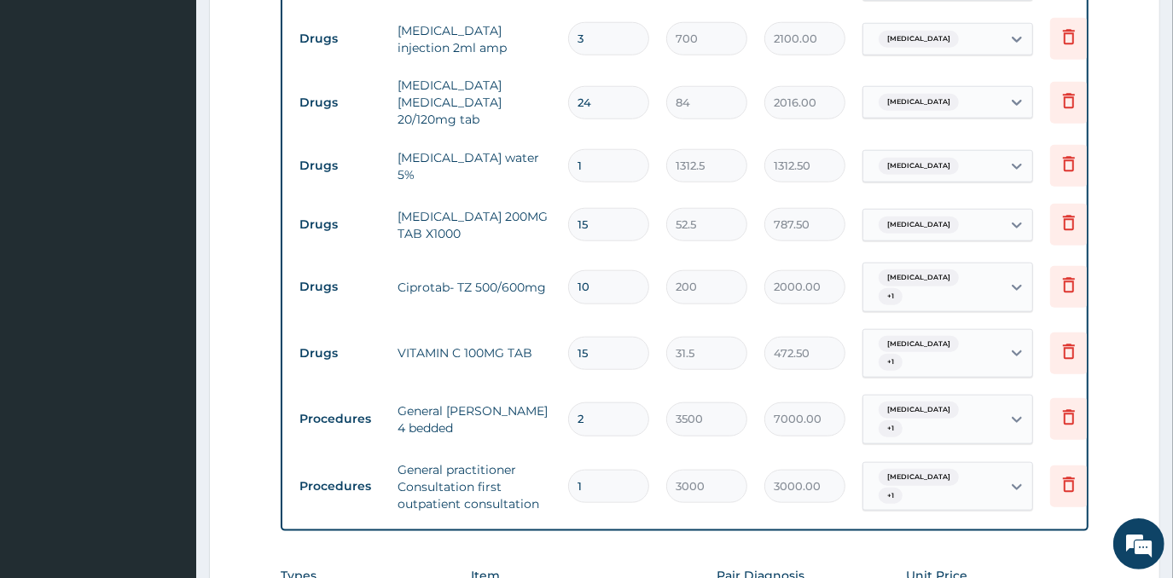
scroll to position [1323, 0]
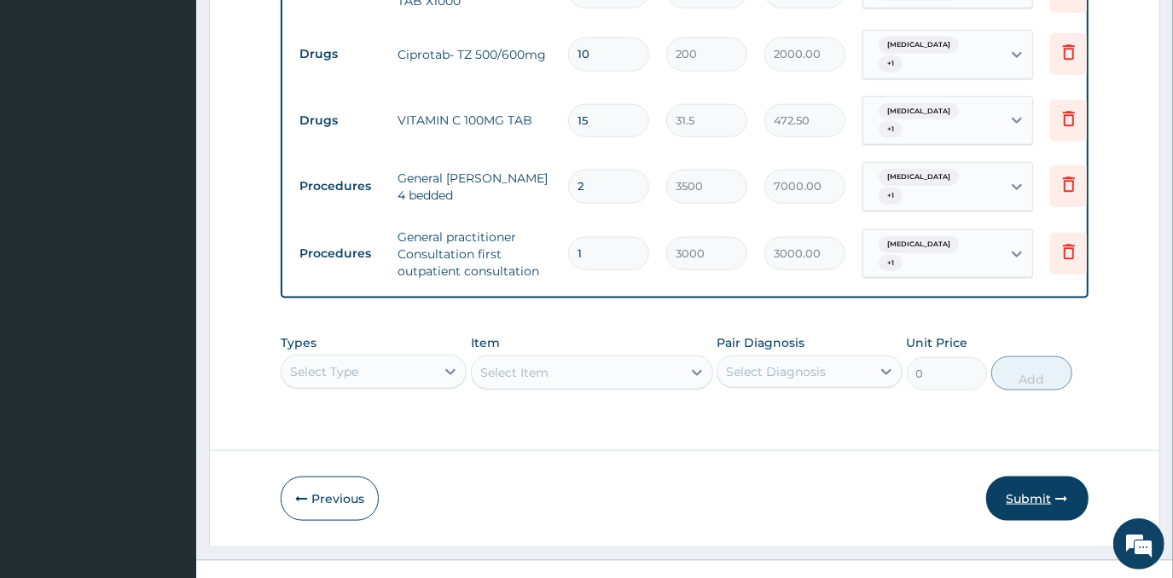
click at [1032, 477] on button "Submit" at bounding box center [1037, 499] width 102 height 44
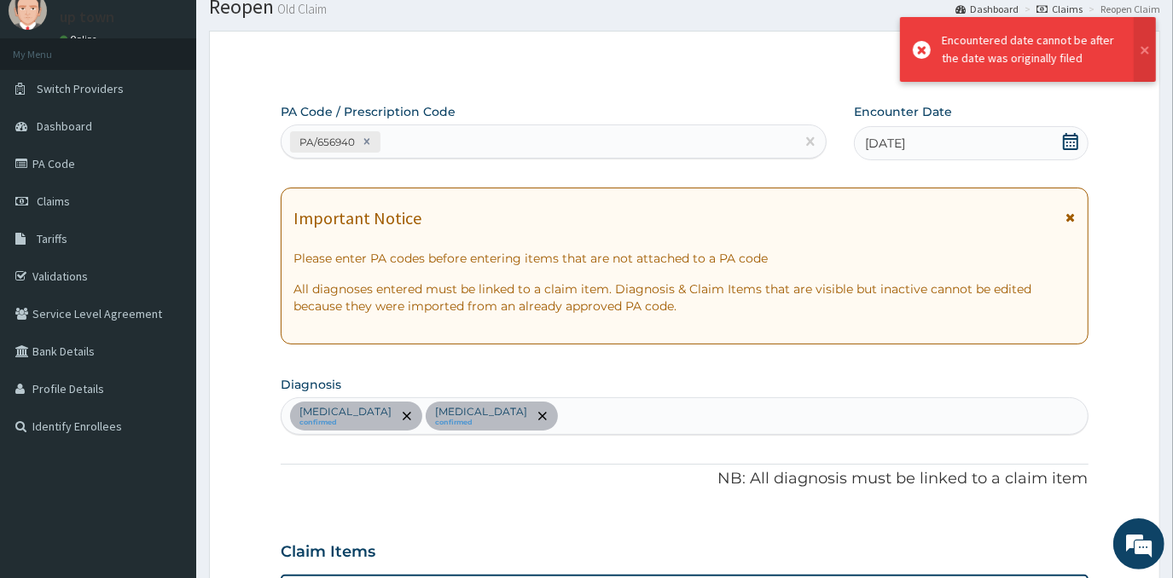
scroll to position [0, 0]
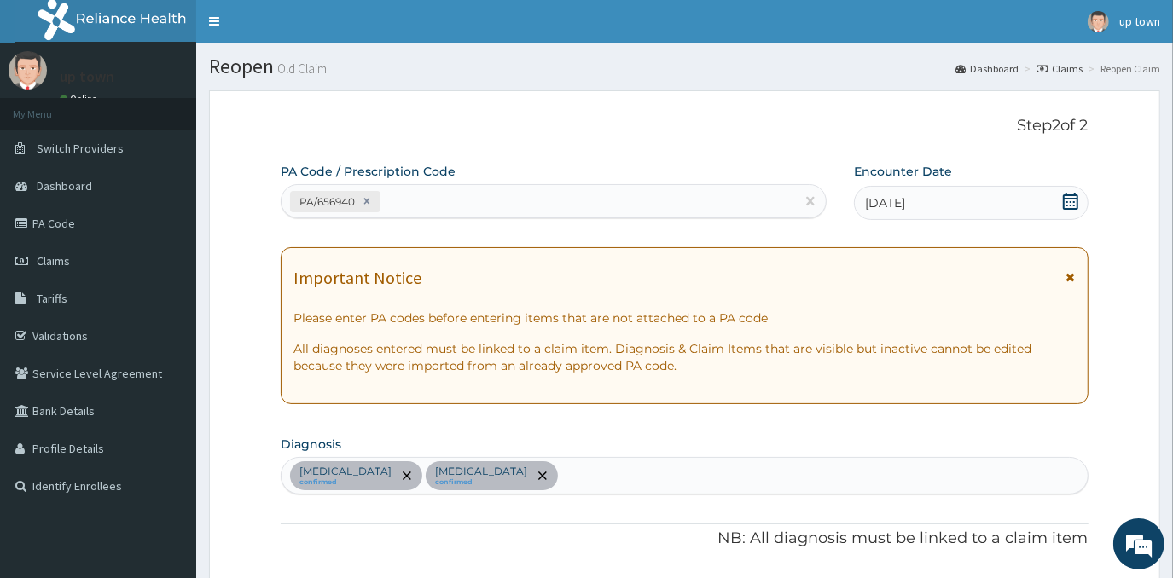
click at [1064, 201] on icon at bounding box center [1070, 201] width 15 height 17
click at [1034, 202] on div "05-09-2025" at bounding box center [971, 203] width 234 height 34
click at [907, 213] on div "05-09-2025" at bounding box center [971, 203] width 234 height 34
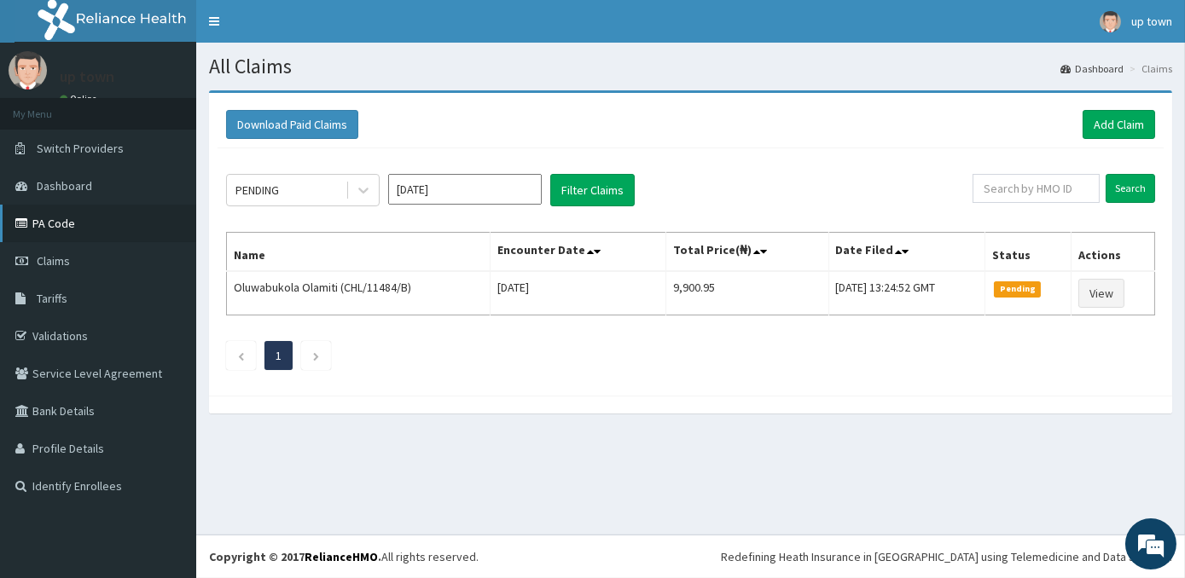
click at [55, 230] on link "PA Code" at bounding box center [98, 224] width 196 height 38
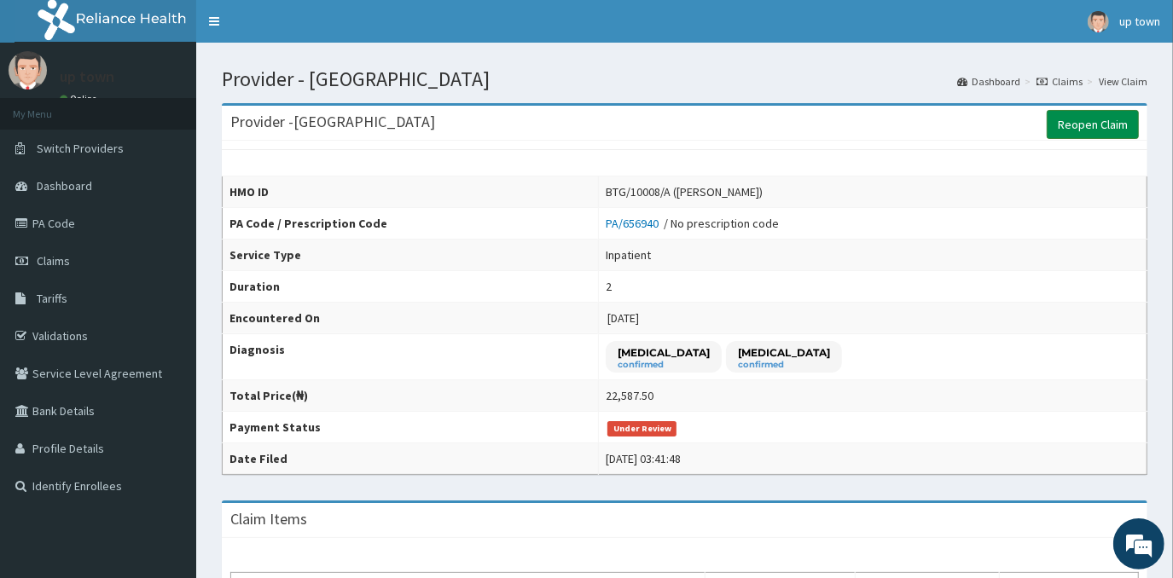
click at [1069, 125] on link "Reopen Claim" at bounding box center [1093, 124] width 92 height 29
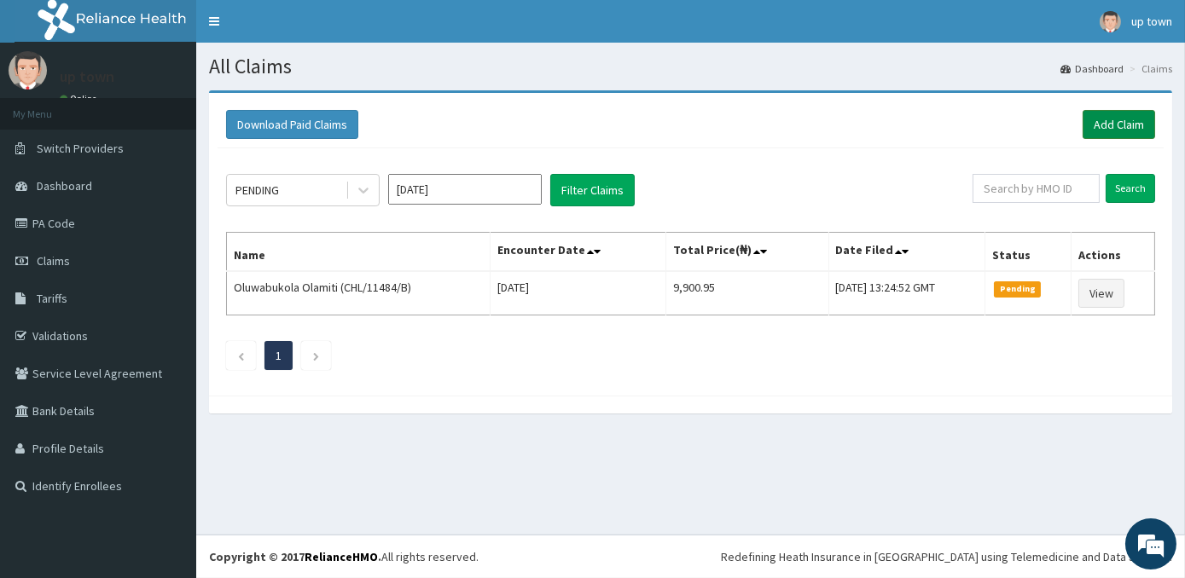
click at [1117, 113] on link "Add Claim" at bounding box center [1119, 124] width 73 height 29
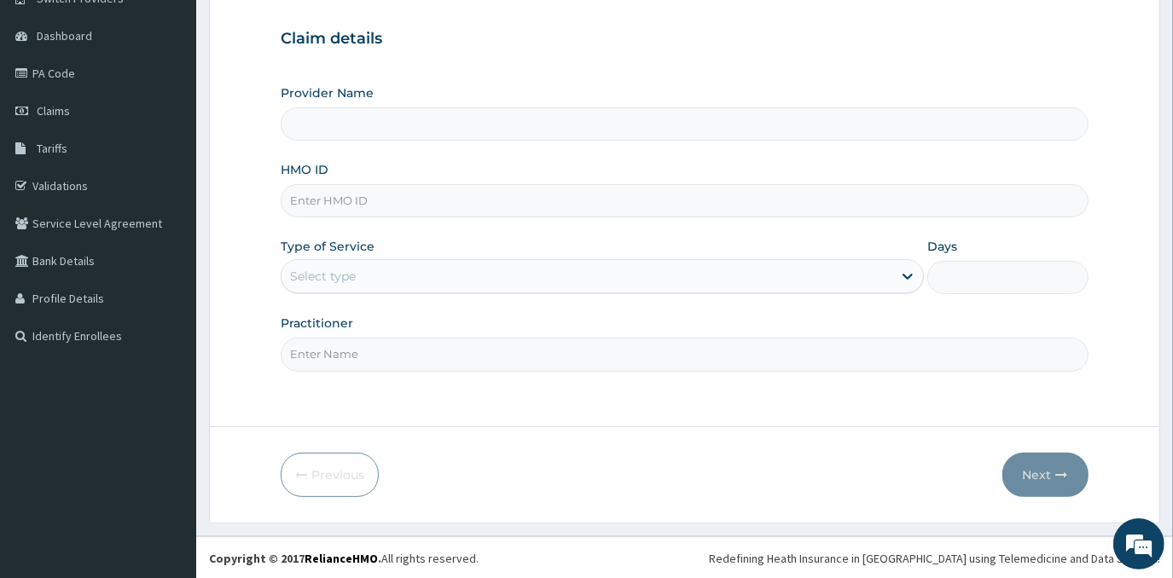
scroll to position [150, 0]
type input "[GEOGRAPHIC_DATA]"
click at [531, 195] on input "HMO ID" at bounding box center [684, 200] width 807 height 33
type input "BTG/10008/A"
type input "2"
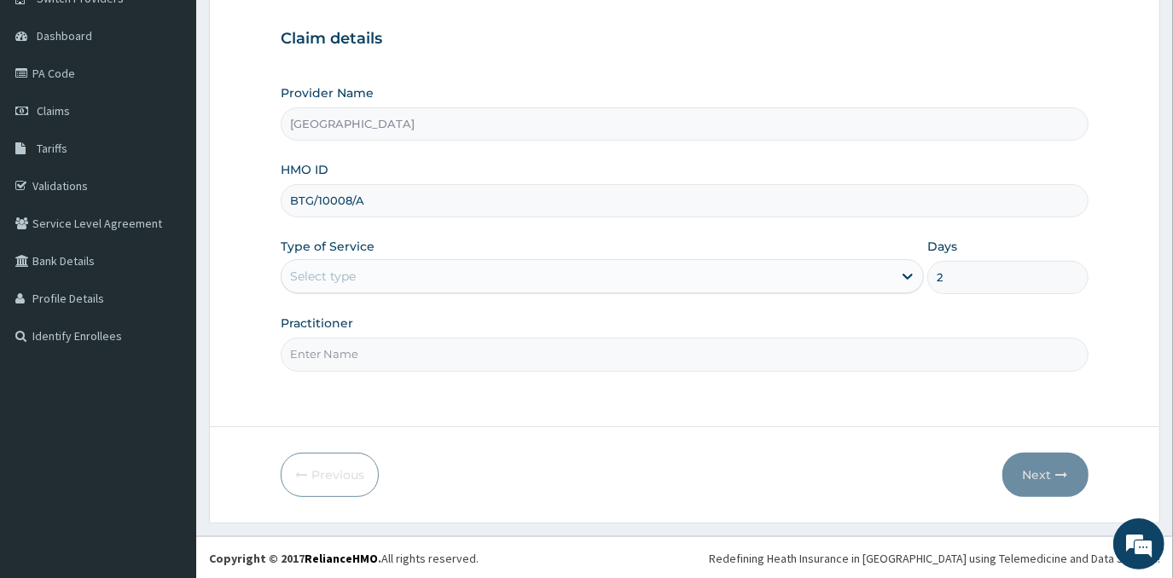
type input "[PERSON_NAME]"
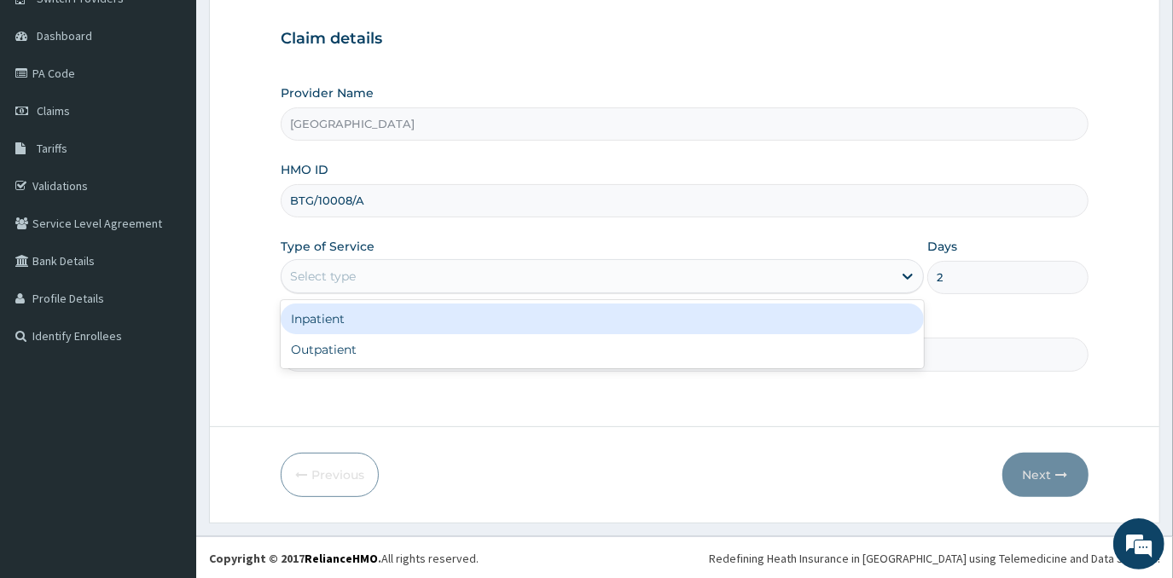
click at [445, 281] on div "Select type" at bounding box center [587, 276] width 611 height 27
click at [447, 322] on div "Inpatient" at bounding box center [602, 319] width 643 height 31
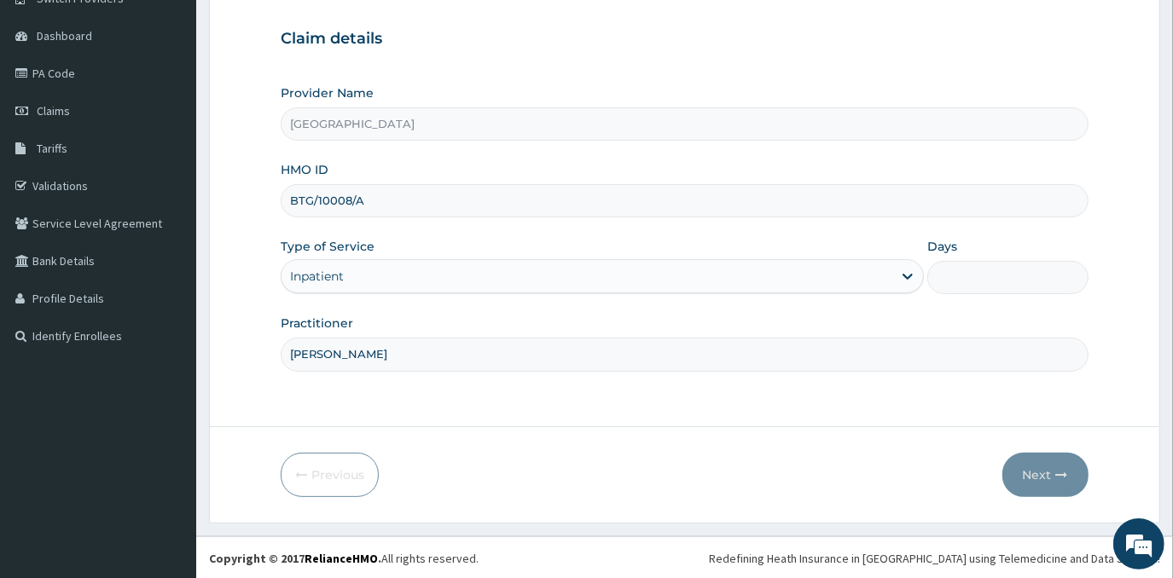
click at [978, 270] on input "Days" at bounding box center [1007, 277] width 160 height 33
type input "3"
type input "2"
click at [1034, 472] on button "Next" at bounding box center [1046, 475] width 86 height 44
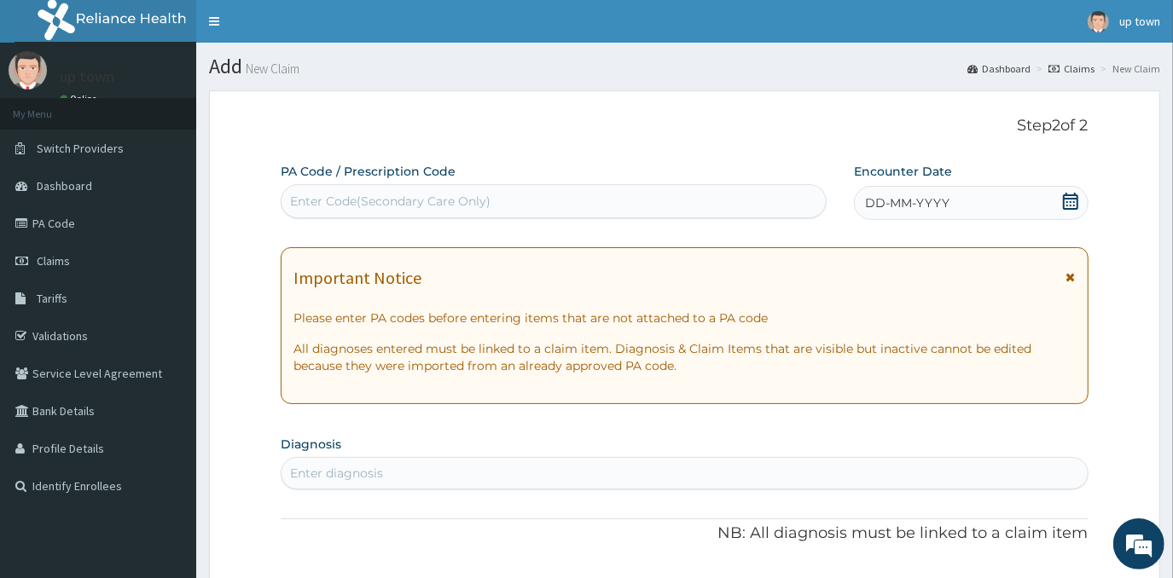
click at [627, 192] on div "Enter Code(Secondary Care Only)" at bounding box center [554, 201] width 544 height 27
type input "PA/71E69E"
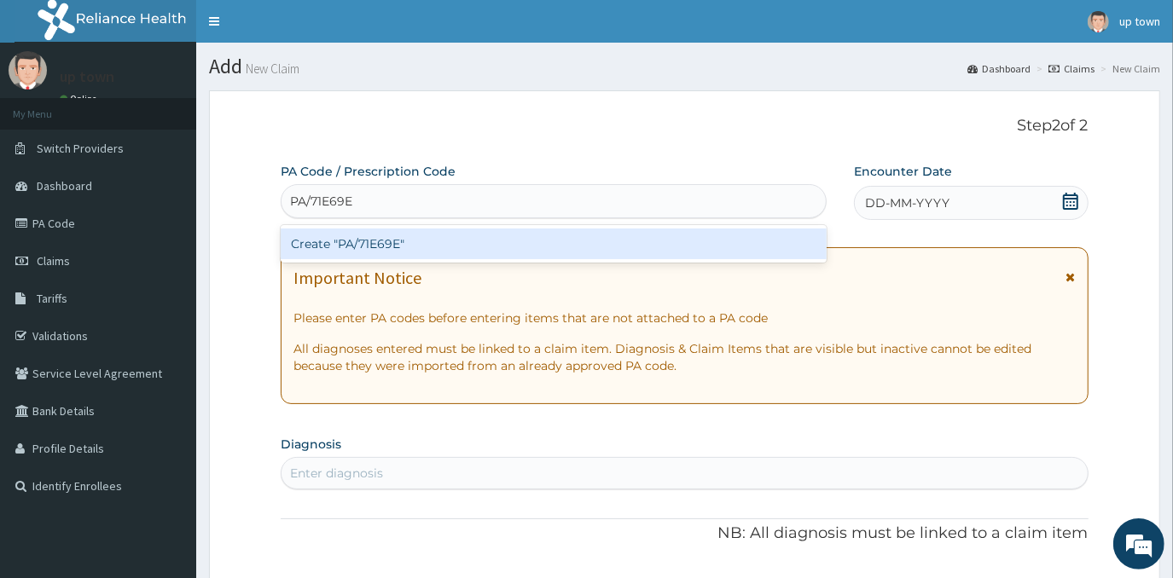
click at [614, 252] on div "Create "PA/71E69E"" at bounding box center [554, 244] width 546 height 31
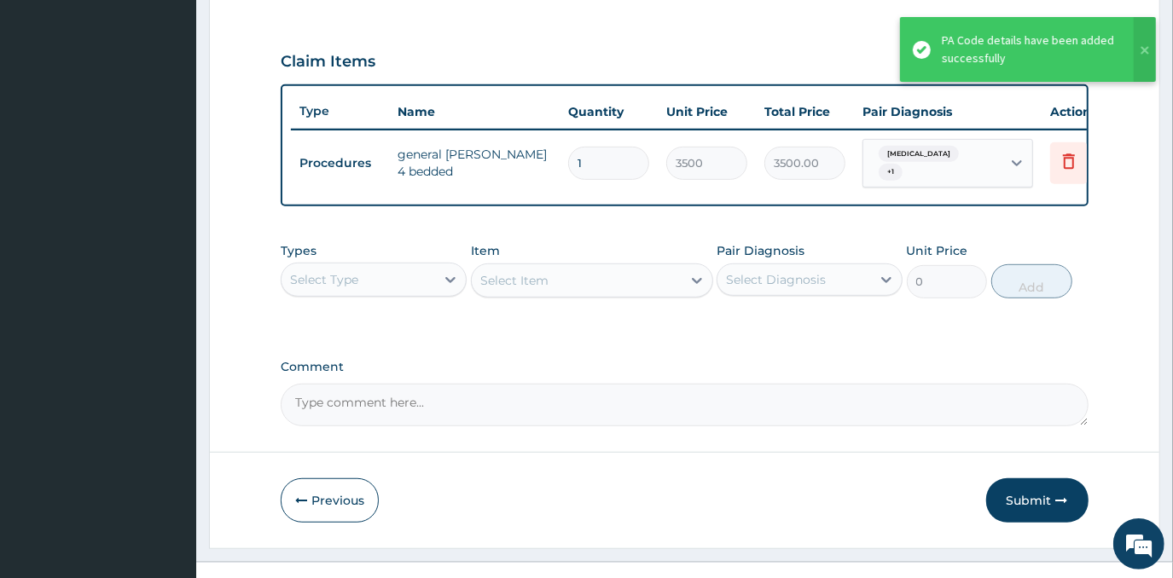
scroll to position [578, 0]
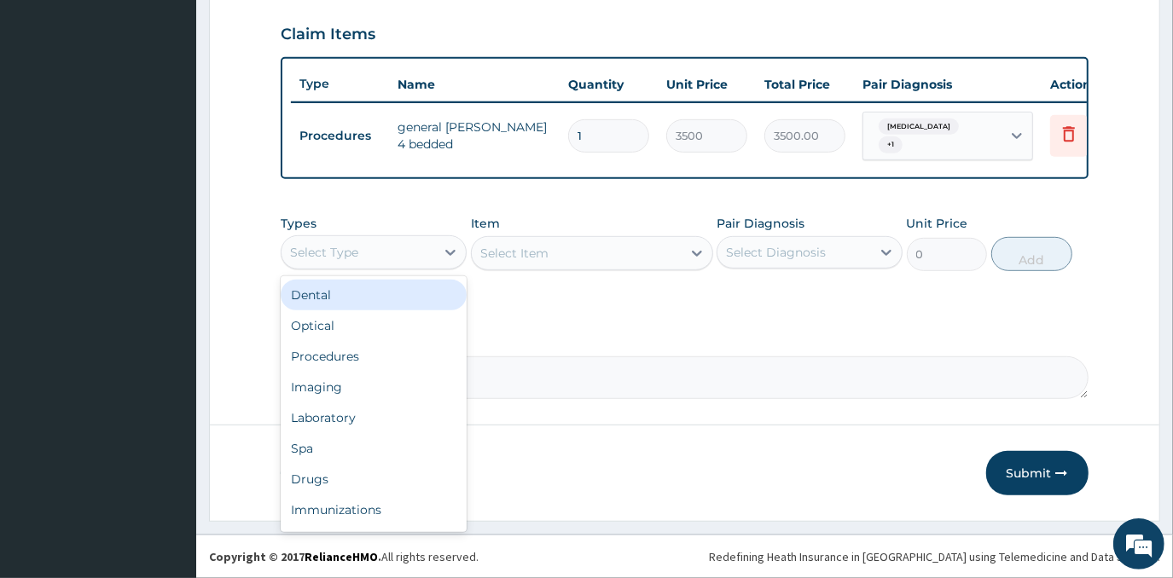
click at [399, 251] on div "Select Type" at bounding box center [359, 252] width 154 height 27
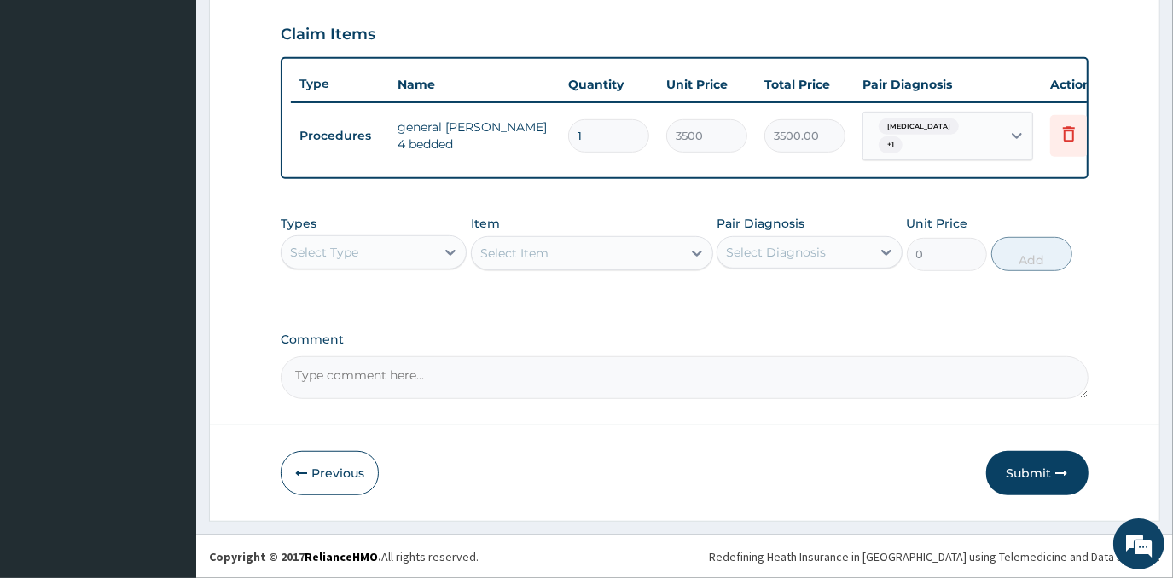
click at [571, 305] on div "Types Select Type Item Select Item Pair Diagnosis Select Diagnosis Unit Price 0…" at bounding box center [684, 255] width 807 height 99
click at [1049, 480] on button "Submit" at bounding box center [1037, 473] width 102 height 44
